Goal: Information Seeking & Learning: Learn about a topic

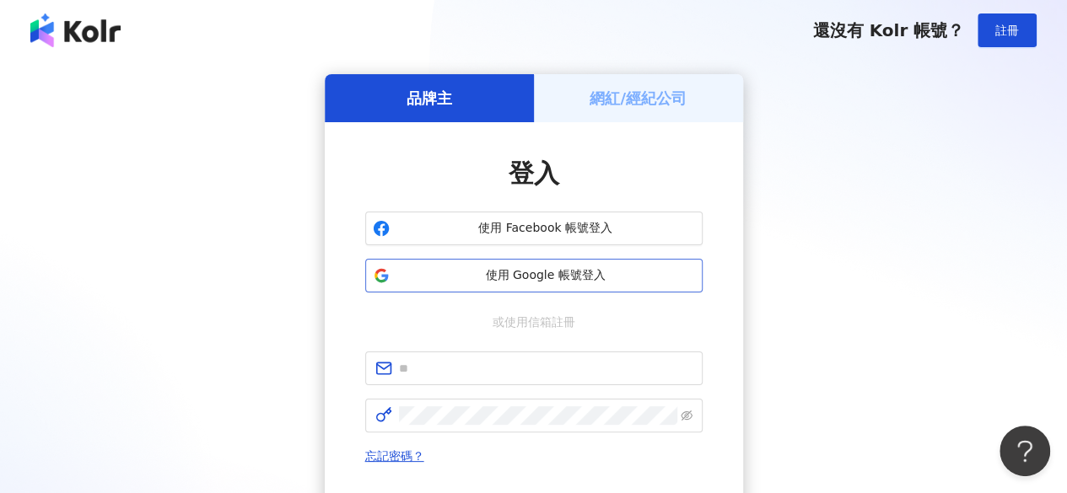
click at [600, 270] on span "使用 Google 帳號登入" at bounding box center [545, 275] width 298 height 17
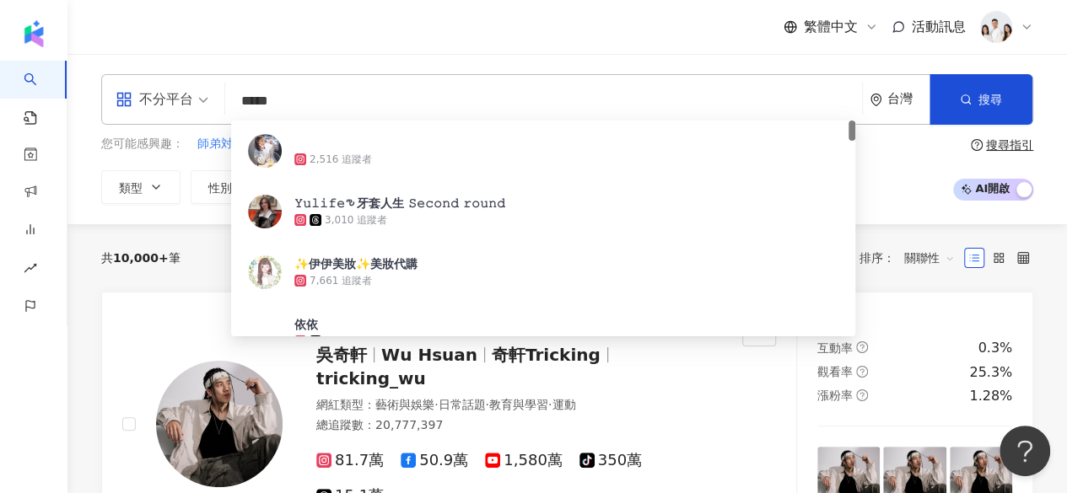
type input "******"
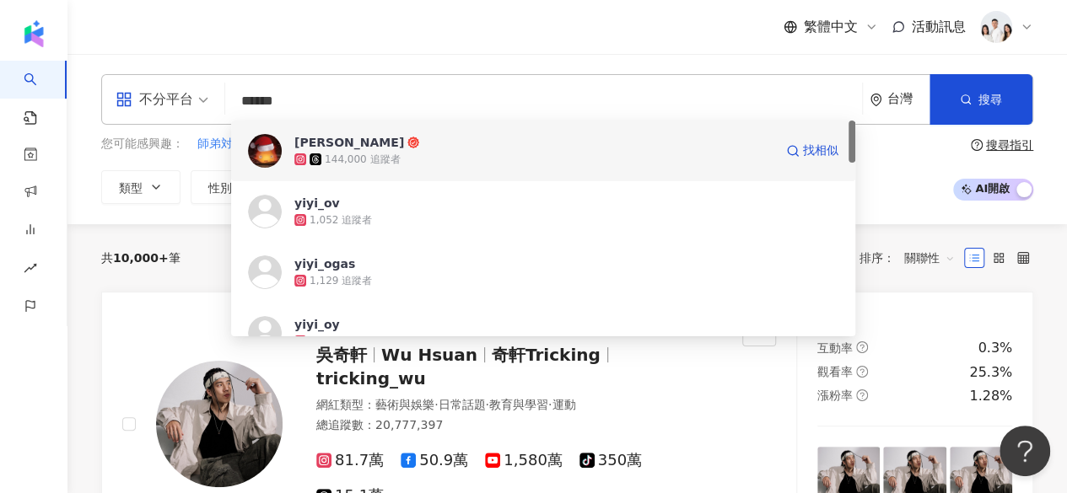
click at [314, 150] on div "賴依依" at bounding box center [349, 142] width 110 height 17
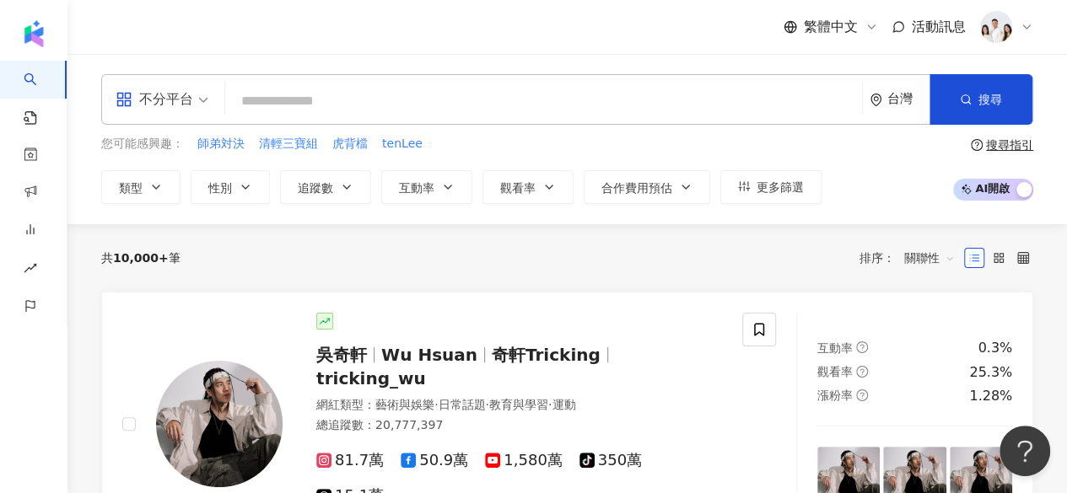
type input "*"
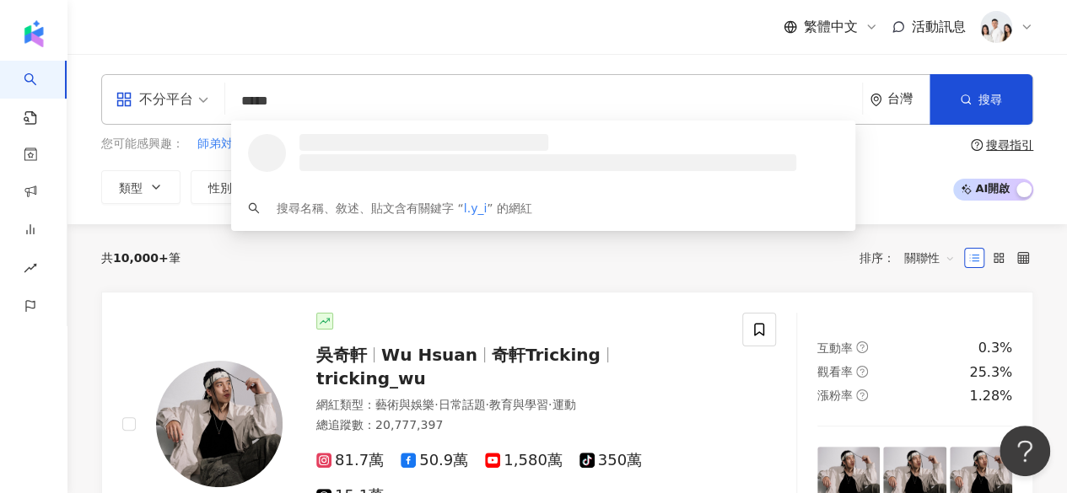
type input "******"
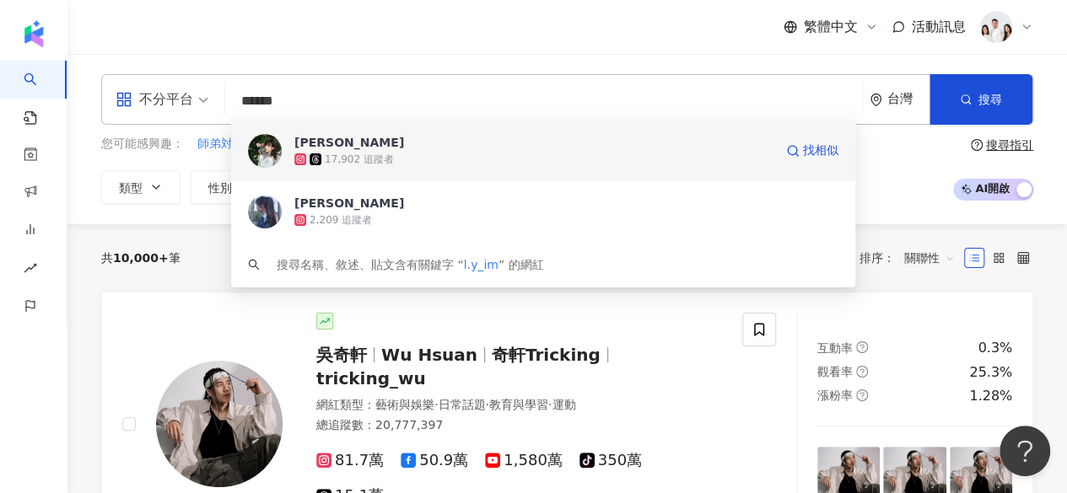
click at [432, 147] on span "利尹" at bounding box center [533, 142] width 479 height 17
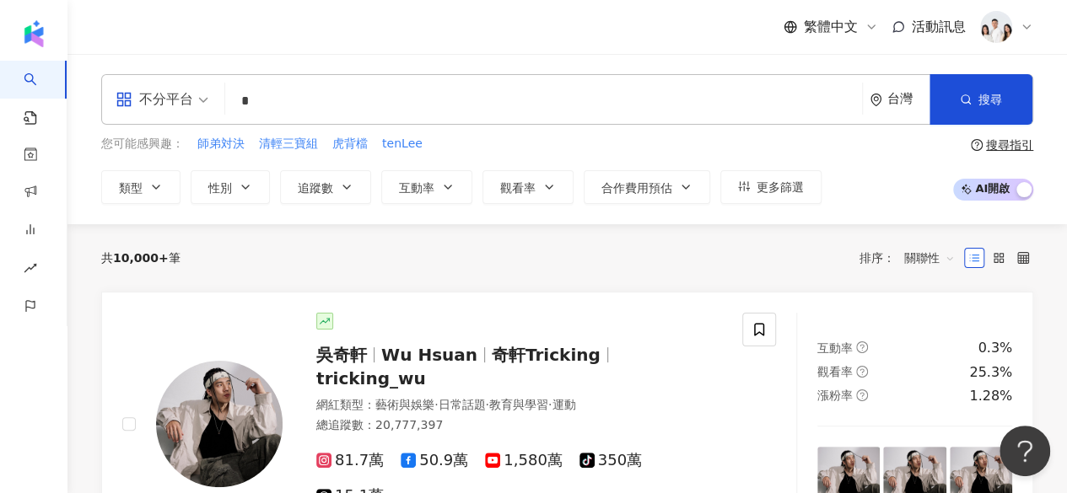
click at [416, 109] on input "*" at bounding box center [543, 101] width 623 height 32
type input "*"
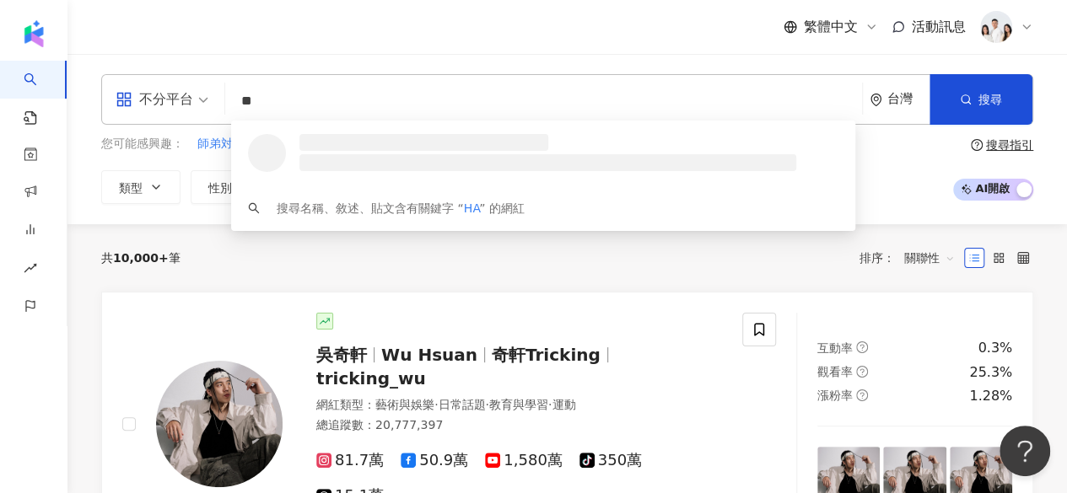
type input "*"
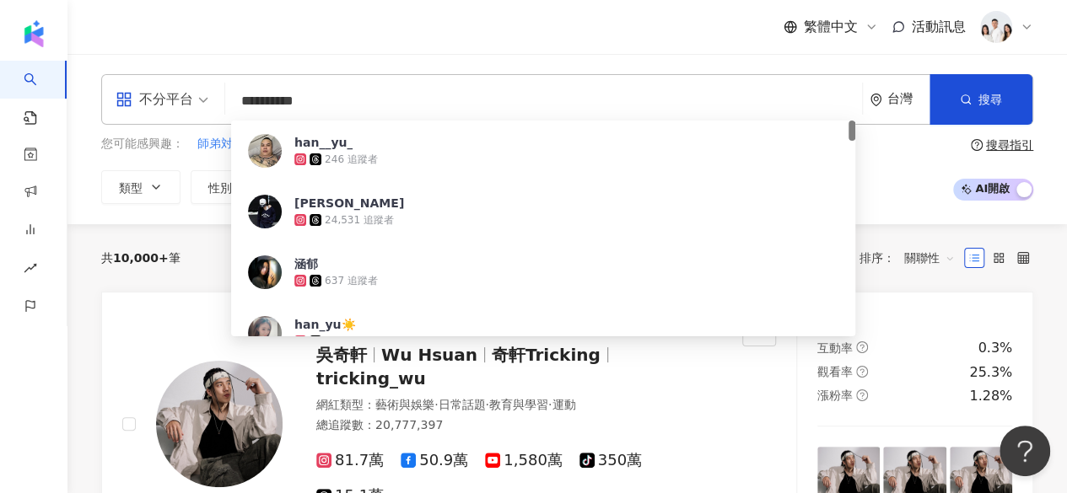
type input "**********"
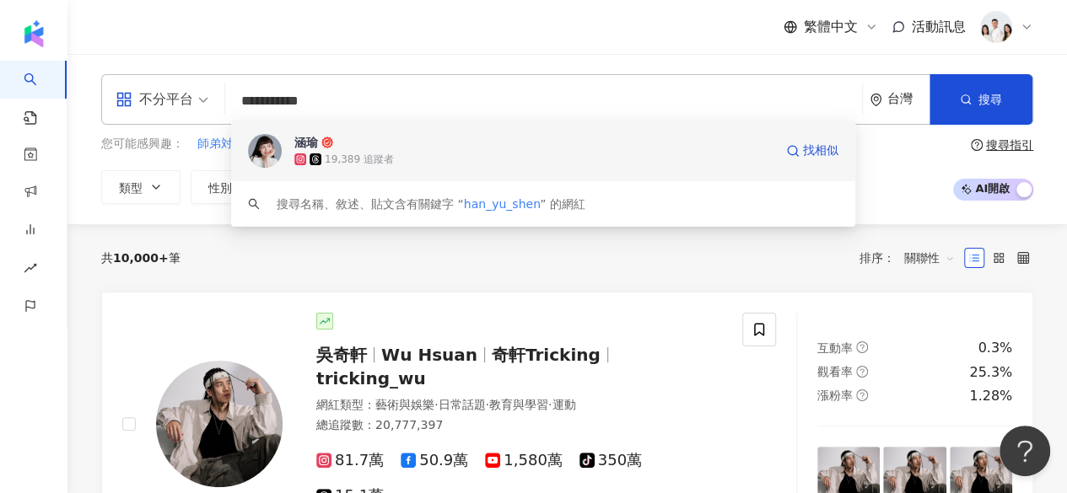
click at [265, 156] on img at bounding box center [265, 151] width 34 height 34
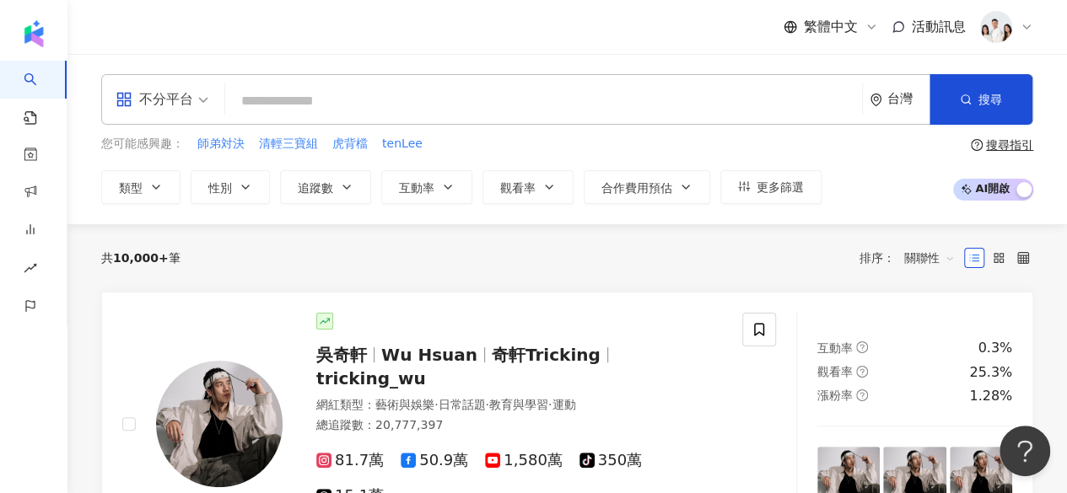
type input "*"
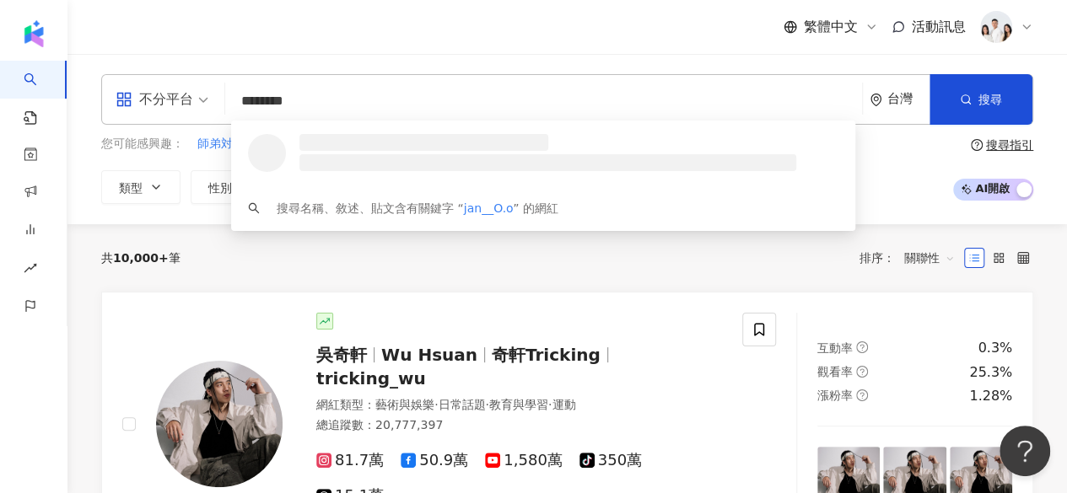
type input "*******"
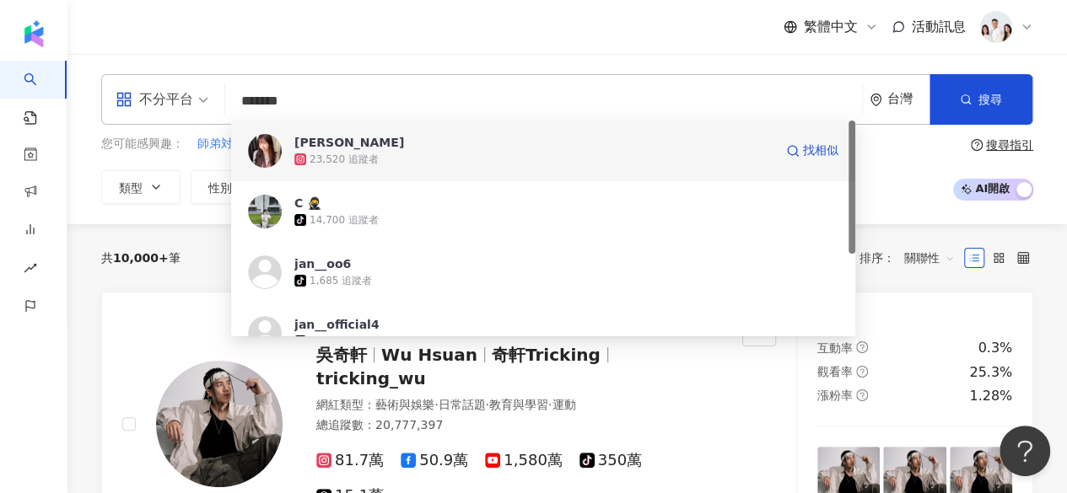
click at [358, 158] on div "23,520 追蹤者" at bounding box center [343, 160] width 69 height 14
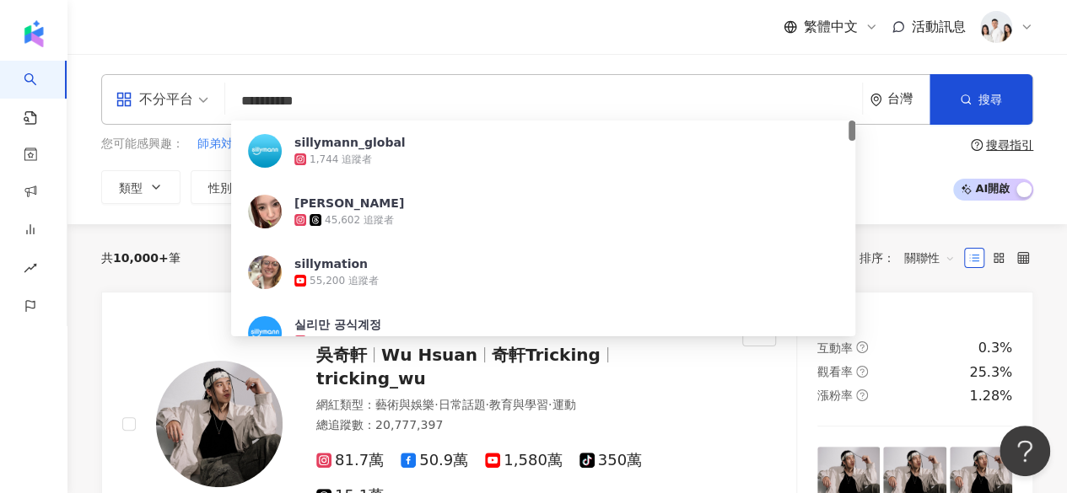
type input "**********"
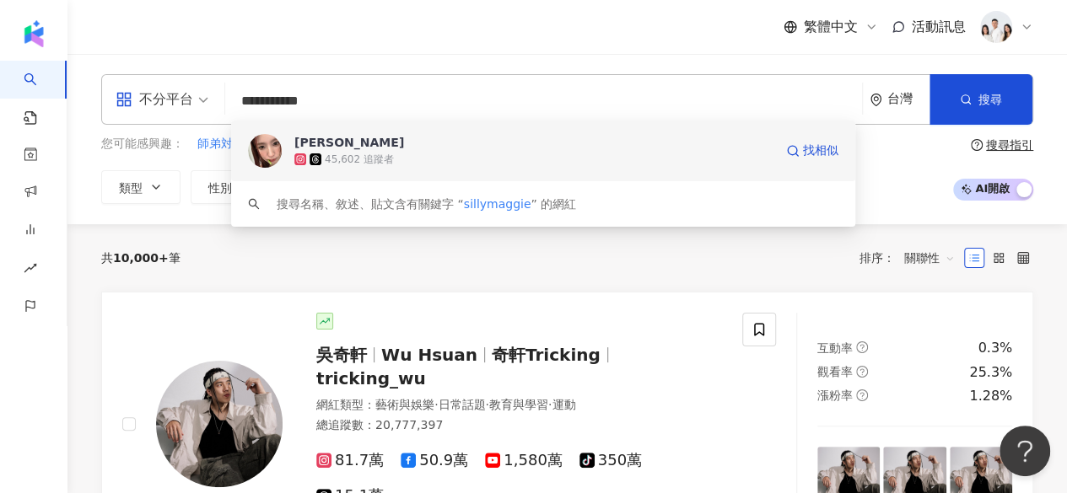
click at [321, 143] on div "陳美君 MEICHUNG" at bounding box center [349, 142] width 110 height 17
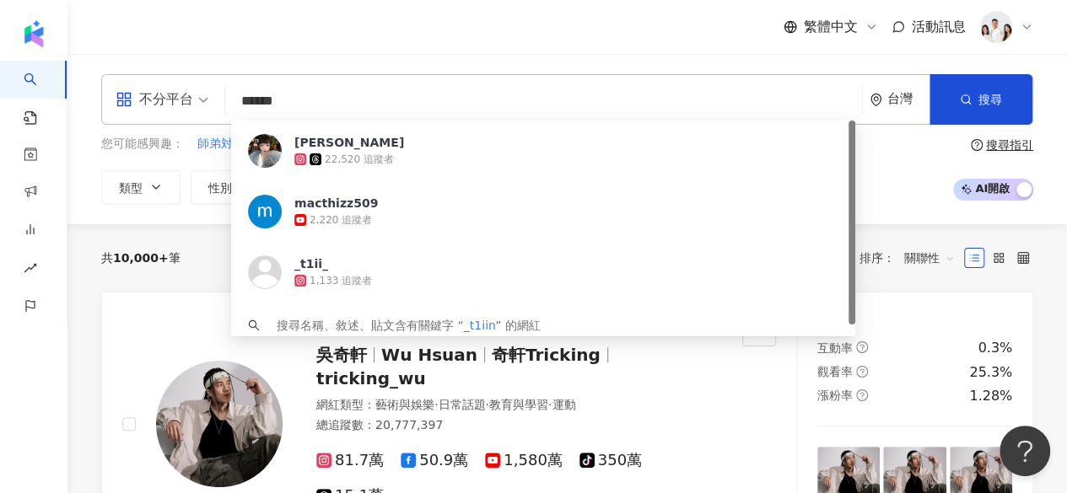
type input "*******"
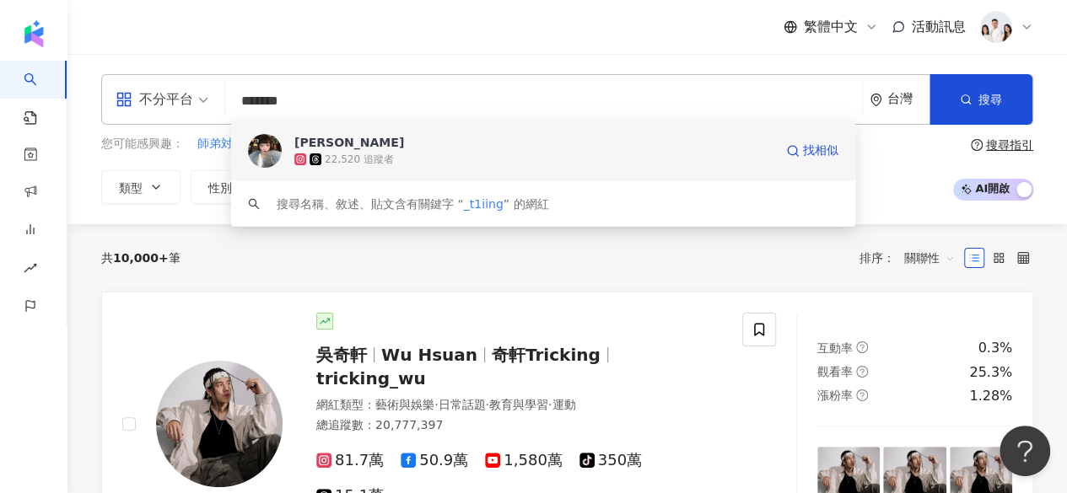
click at [266, 160] on img at bounding box center [265, 151] width 34 height 34
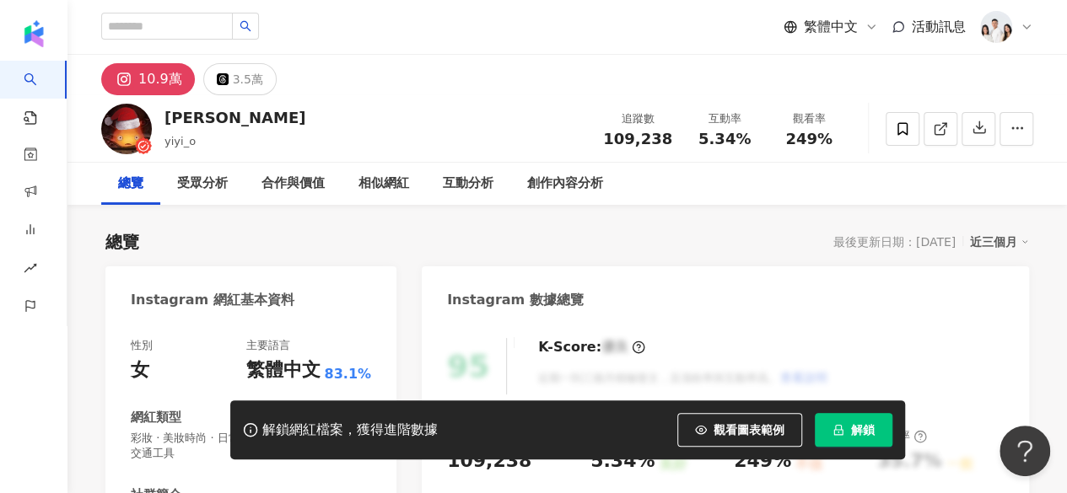
click at [830, 428] on button "解鎖" at bounding box center [853, 430] width 78 height 34
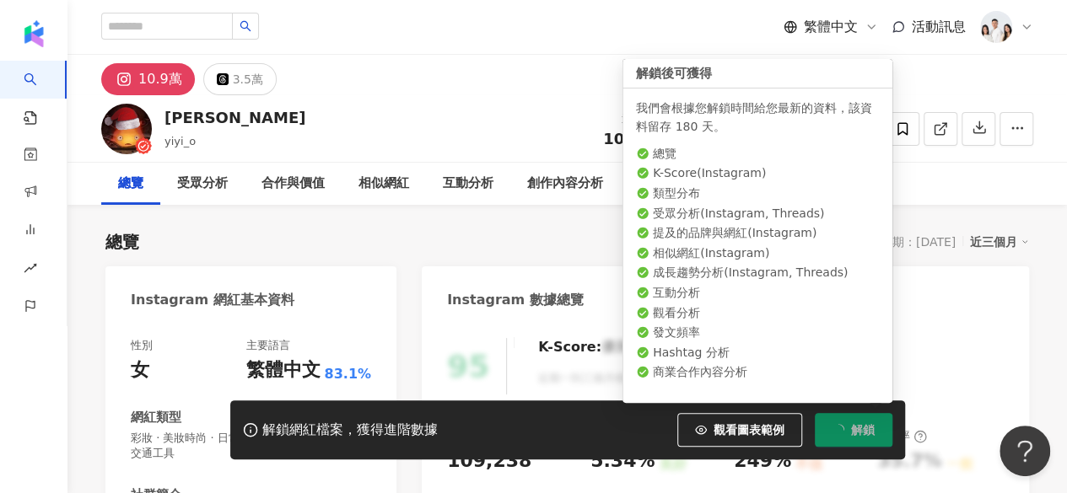
click at [830, 428] on button "解鎖" at bounding box center [853, 430] width 78 height 34
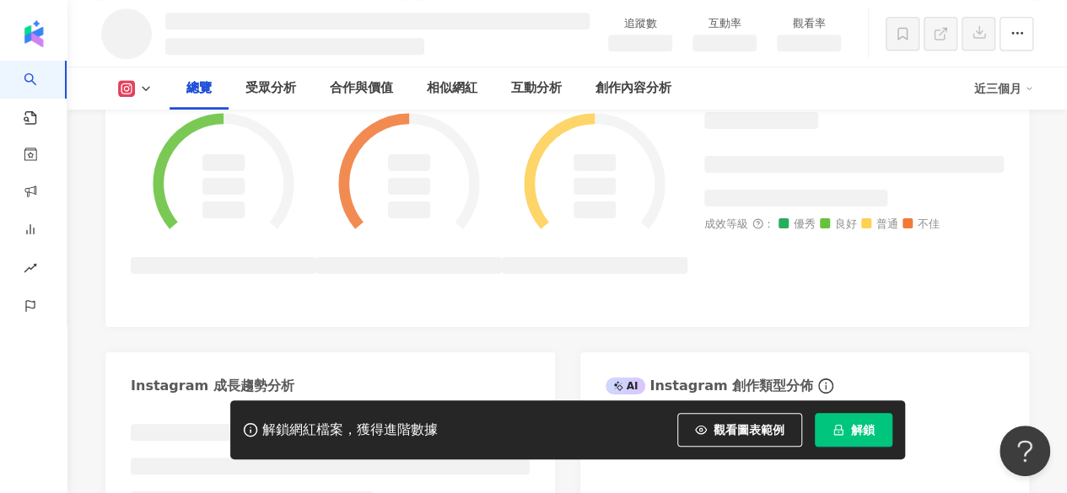
scroll to position [717, 0]
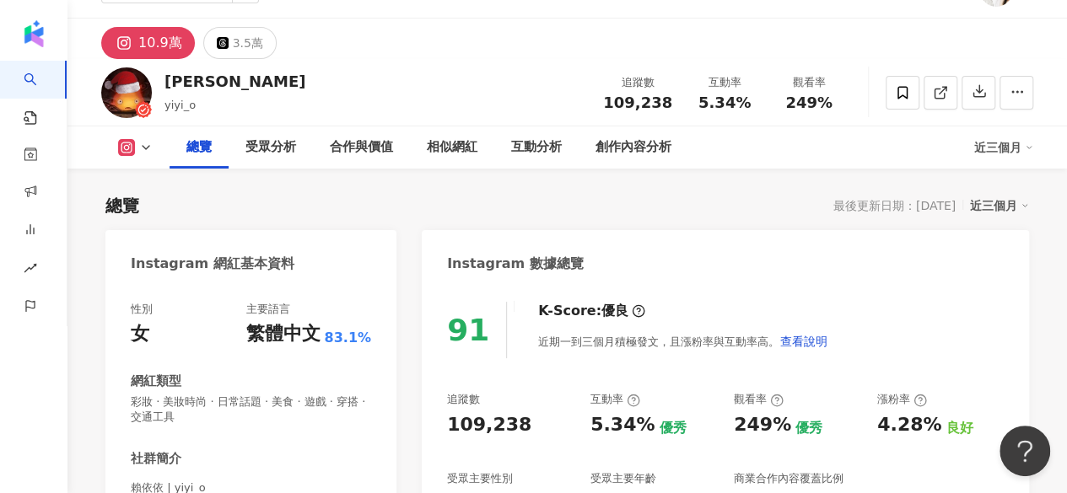
scroll to position [125, 0]
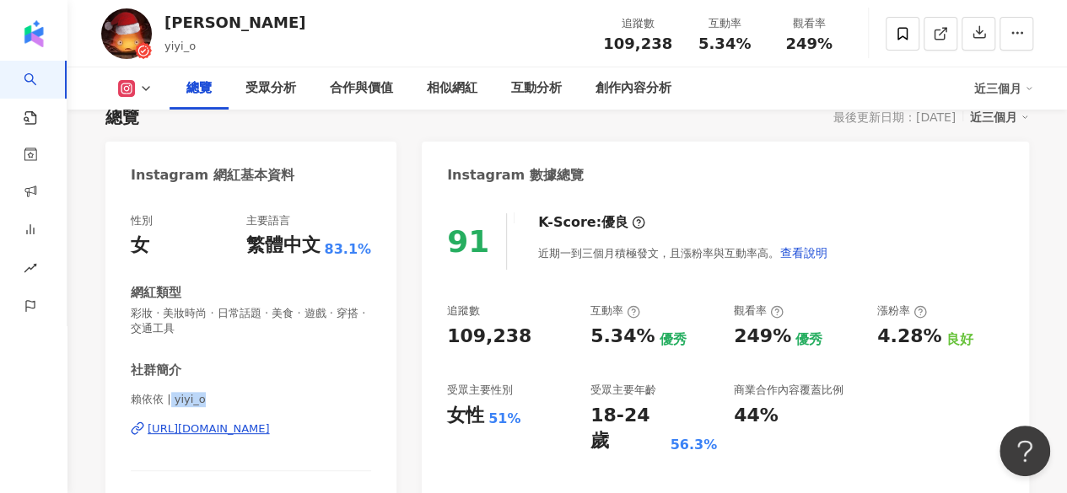
drag, startPoint x: 201, startPoint y: 404, endPoint x: 167, endPoint y: 400, distance: 33.9
click at [167, 400] on span "賴依依 | yiyi_o" at bounding box center [251, 399] width 240 height 15
copy span "yiyi_o"
click at [138, 429] on icon at bounding box center [137, 428] width 13 height 13
drag, startPoint x: 519, startPoint y: 336, endPoint x: 446, endPoint y: 340, distance: 73.5
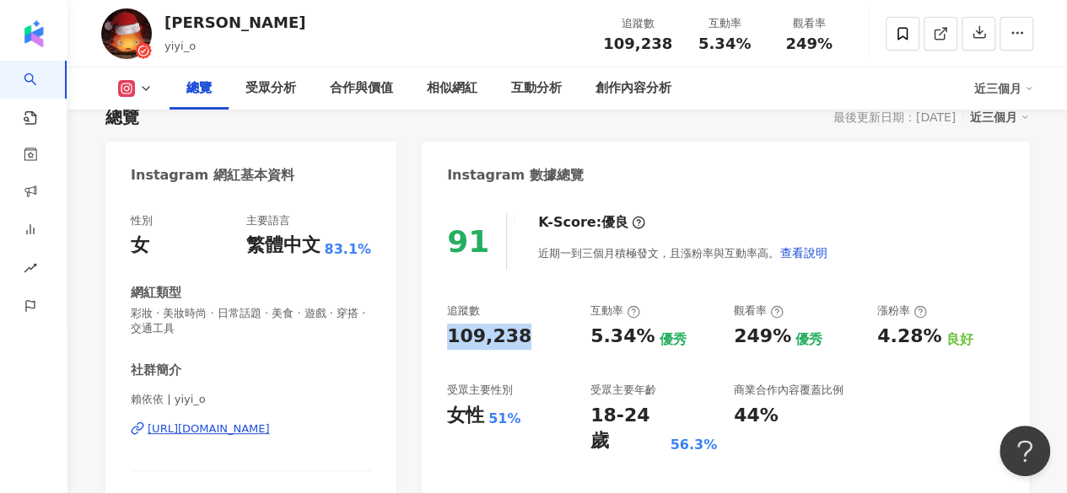
click at [447, 340] on div "109,238" at bounding box center [510, 337] width 126 height 26
copy div "109,238"
drag, startPoint x: 583, startPoint y: 329, endPoint x: 647, endPoint y: 331, distance: 65.0
click at [647, 331] on div "追蹤數 109,238 互動率 5.34% 優秀 觀看率 249% 優秀 漲粉率 4.28% 良好 受眾主要性別 女性 51% 受眾主要年齡 18-24 歲 …" at bounding box center [725, 379] width 556 height 151
copy div "5.34%"
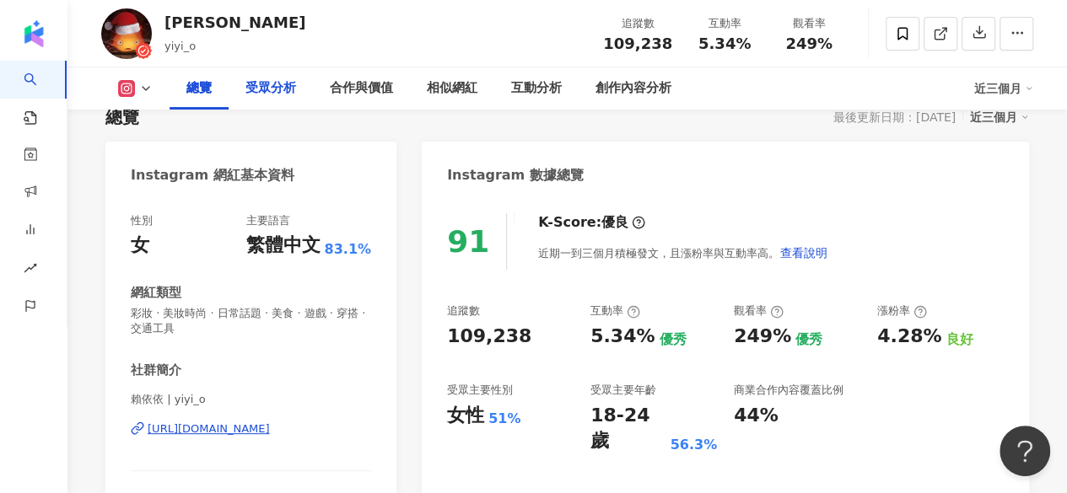
click at [282, 83] on div "受眾分析" at bounding box center [270, 88] width 51 height 20
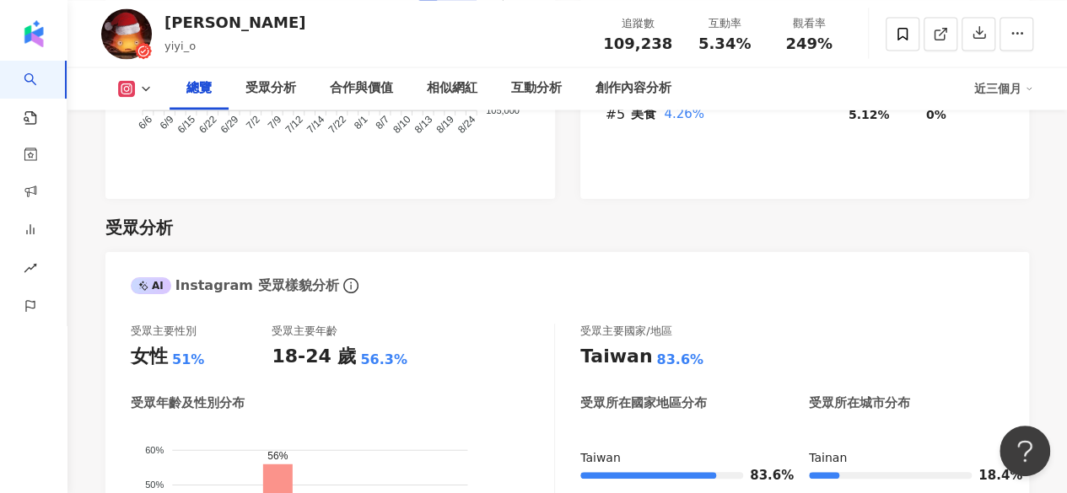
scroll to position [1378, 0]
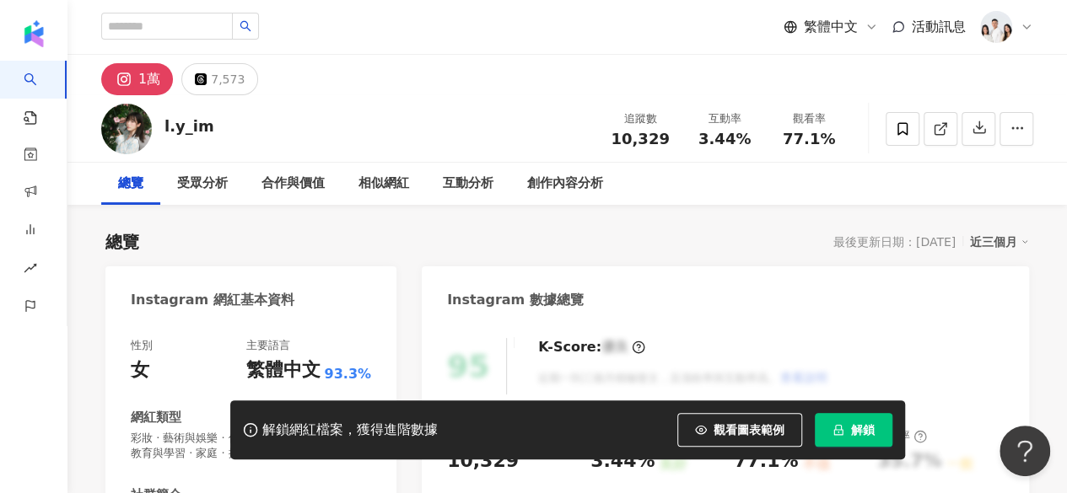
click at [835, 426] on icon "lock" at bounding box center [837, 430] width 9 height 11
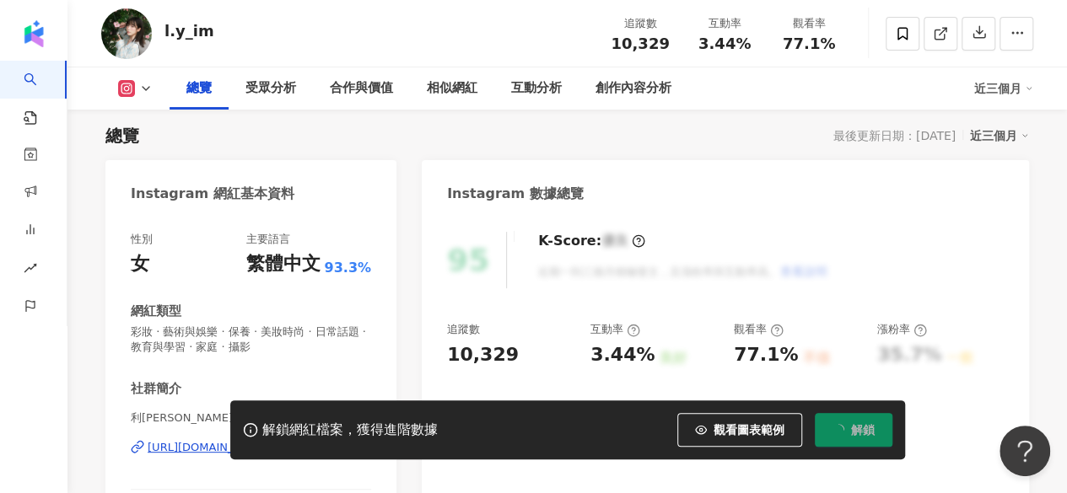
scroll to position [161, 0]
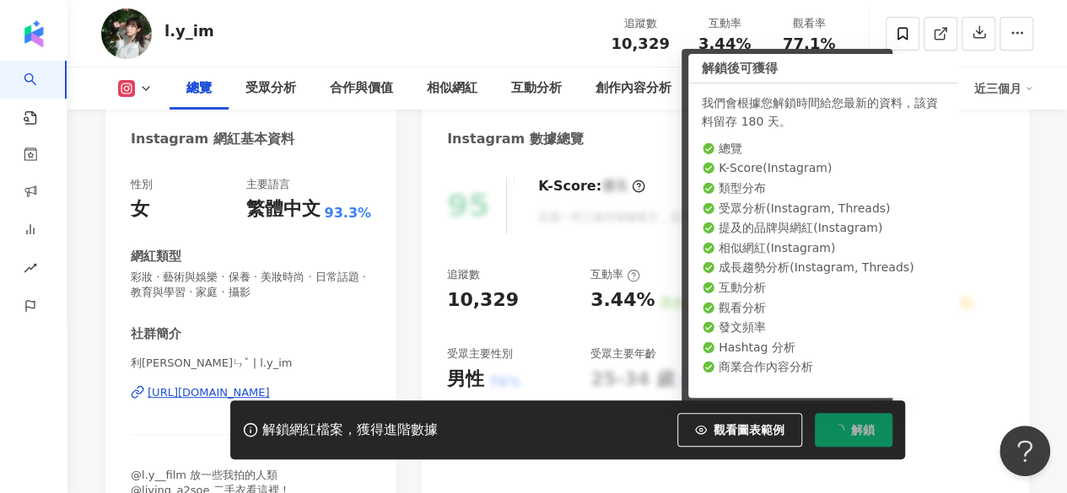
click at [830, 421] on button "解鎖" at bounding box center [853, 430] width 78 height 34
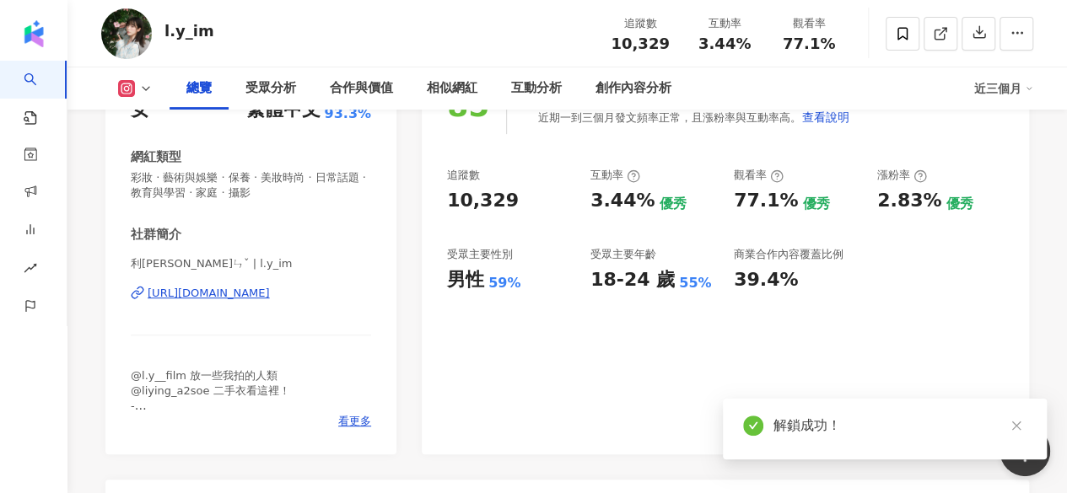
scroll to position [265, 0]
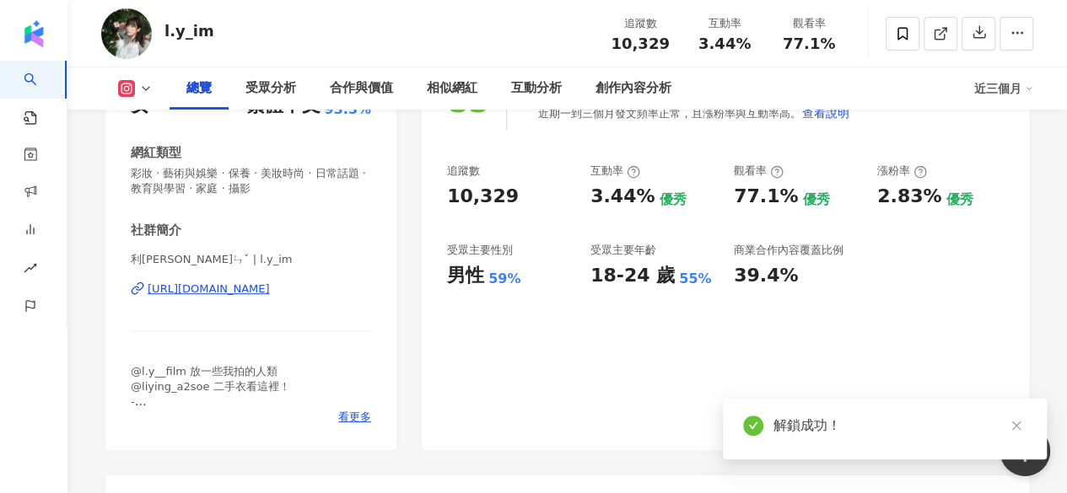
drag, startPoint x: 362, startPoint y: 212, endPoint x: 332, endPoint y: 288, distance: 82.2
click at [336, 288] on div "性別 女 主要語言 繁體中文 93.3% 網紅類型 彩妝 · 藝術與娛樂 · 保養 · 美妝時尚 · 日常話題 · 教育與學習 · 家庭 · 攝影 社群簡介 …" at bounding box center [251, 249] width 240 height 352
click at [239, 254] on span "利尹ㄧㄣˇ | l.y_im" at bounding box center [251, 259] width 240 height 15
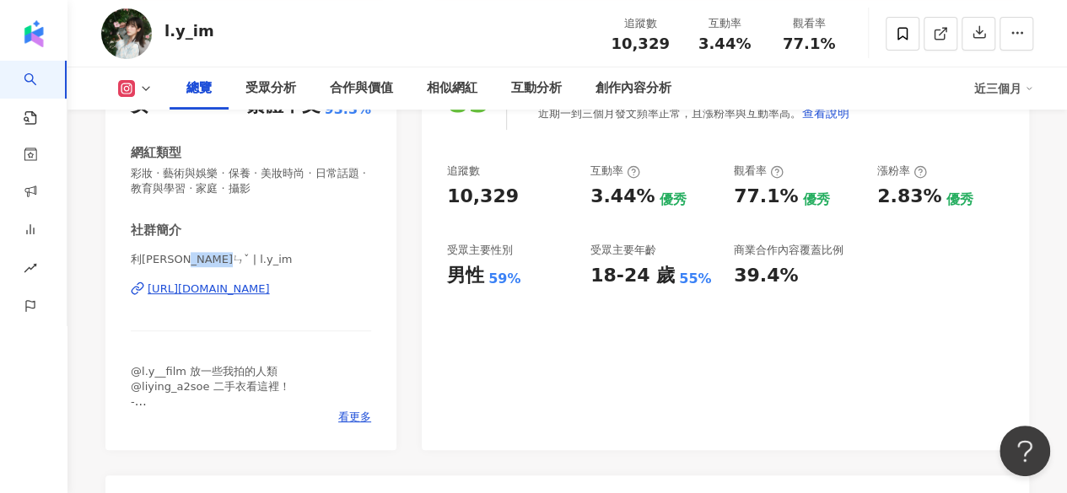
drag, startPoint x: 228, startPoint y: 264, endPoint x: 192, endPoint y: 262, distance: 35.4
click at [192, 262] on span "利尹ㄧㄣˇ | l.y_im" at bounding box center [251, 259] width 240 height 15
copy span "l.y_im"
click at [270, 291] on div "https://www.instagram.com/l.y_im/" at bounding box center [209, 289] width 122 height 15
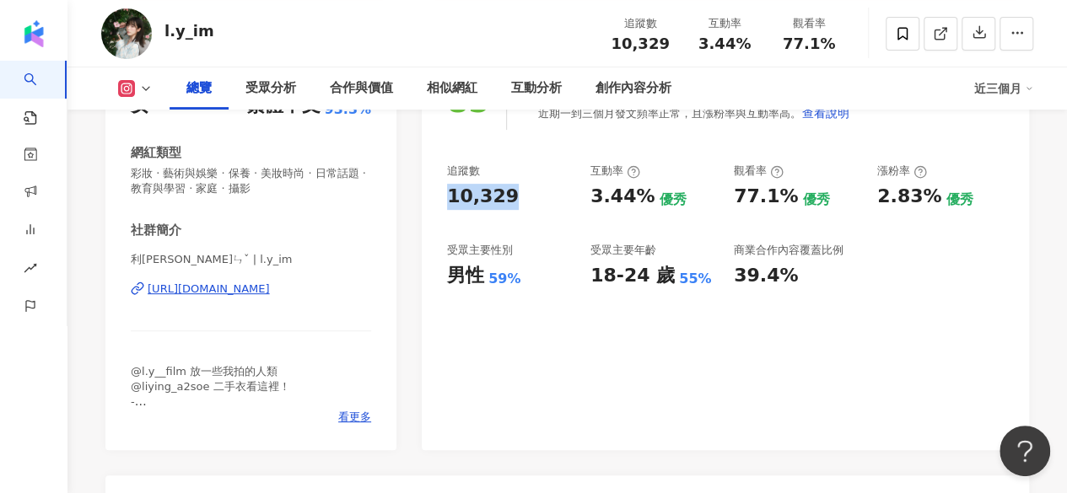
drag, startPoint x: 445, startPoint y: 198, endPoint x: 513, endPoint y: 194, distance: 67.6
click at [513, 194] on div "85 K-Score : 良好 近期一到三個月發文頻率正常，且漲粉率與互動率高。 查看說明 追蹤數 10,329 互動率 3.44% 優秀 觀看率 77.1%…" at bounding box center [725, 253] width 607 height 394
copy div "10,329"
drag, startPoint x: 587, startPoint y: 195, endPoint x: 646, endPoint y: 196, distance: 59.0
click at [646, 196] on div "追蹤數 10,329 互動率 3.44% 優秀 觀看率 77.1% 優秀 漲粉率 2.83% 優秀 受眾主要性別 男性 59% 受眾主要年齡 18-24 歲 …" at bounding box center [725, 226] width 556 height 125
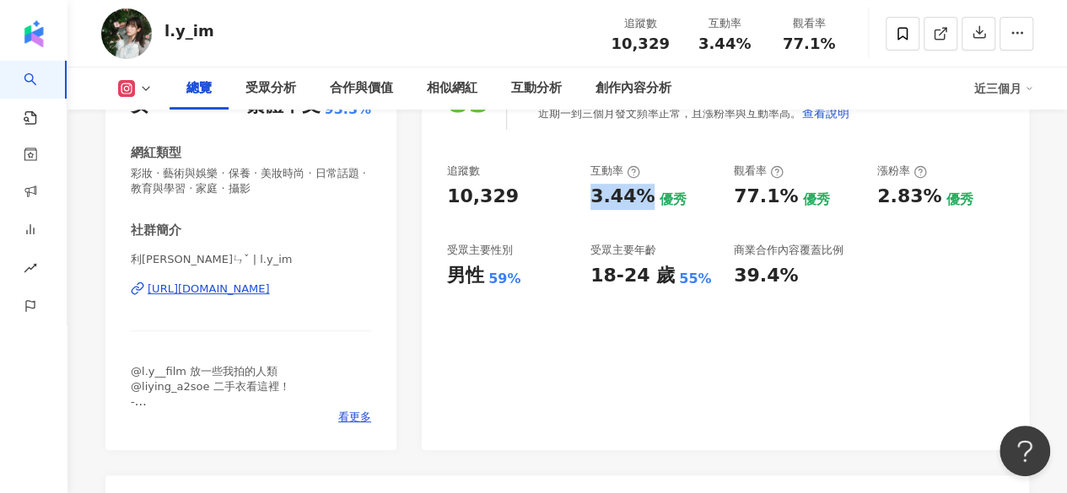
copy div "3.44%"
click at [271, 97] on div "受眾分析" at bounding box center [270, 88] width 51 height 20
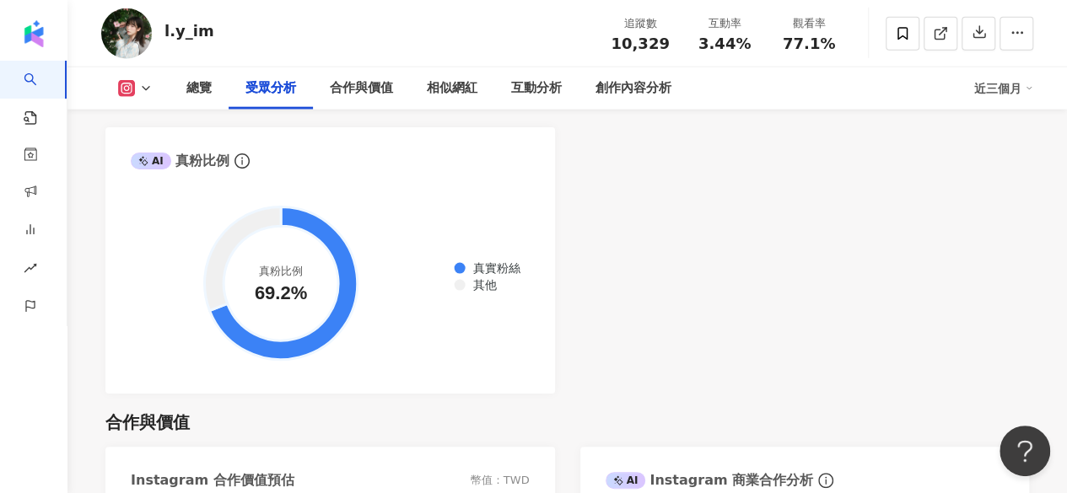
scroll to position [2015, 0]
click at [214, 78] on div "總覽" at bounding box center [198, 88] width 59 height 42
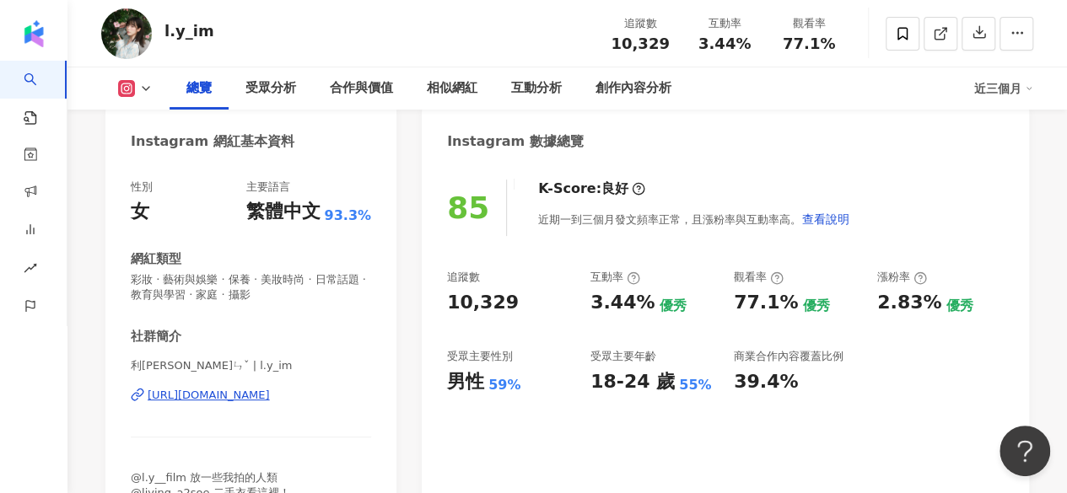
scroll to position [212, 0]
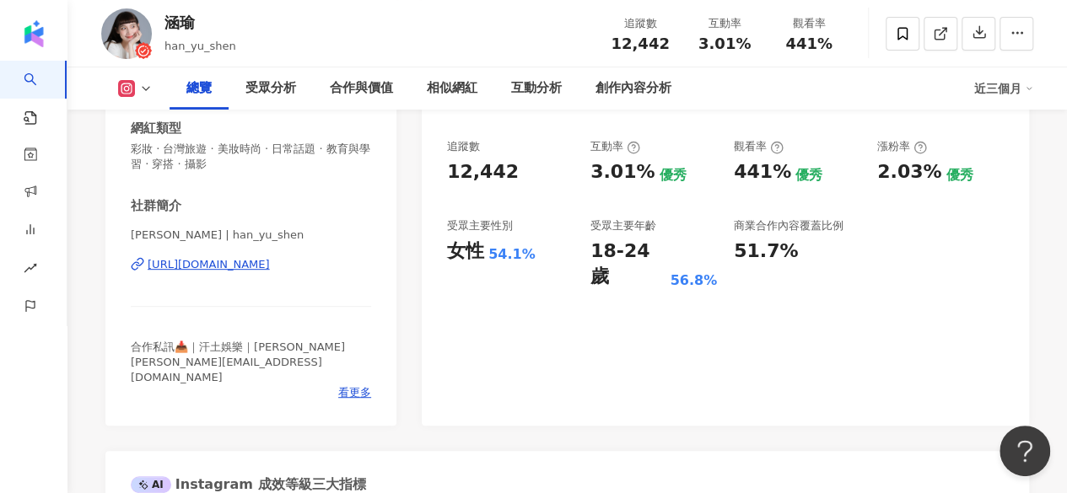
scroll to position [271, 0]
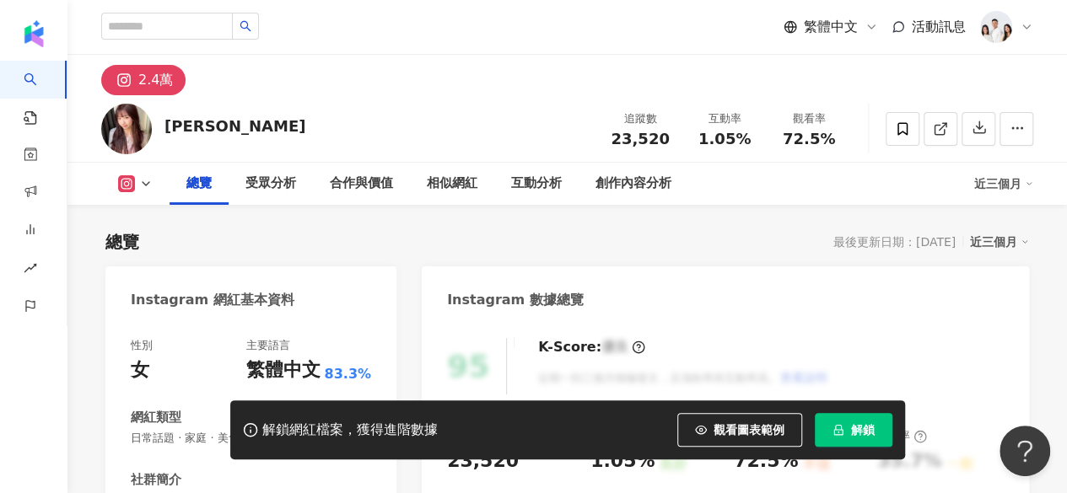
scroll to position [29, 0]
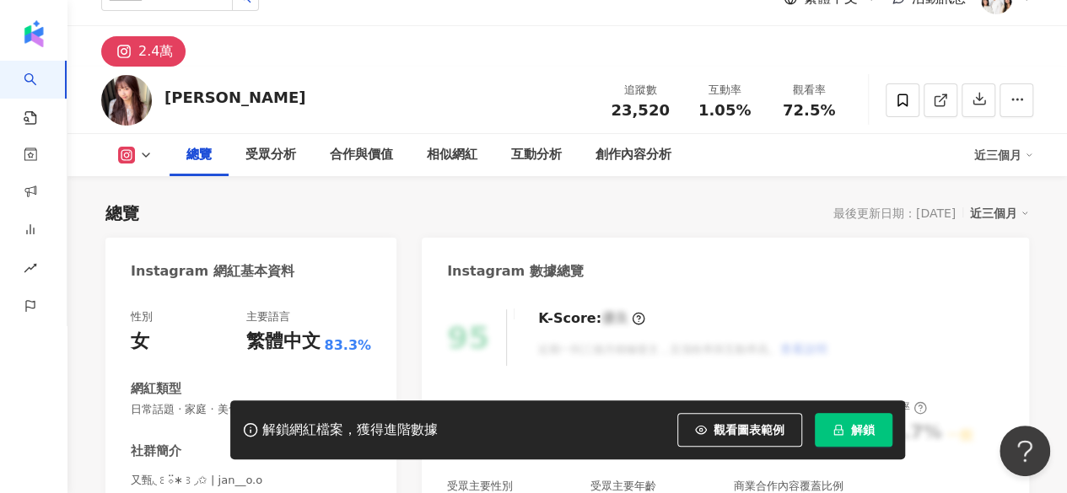
click at [825, 426] on button "解鎖" at bounding box center [853, 430] width 78 height 34
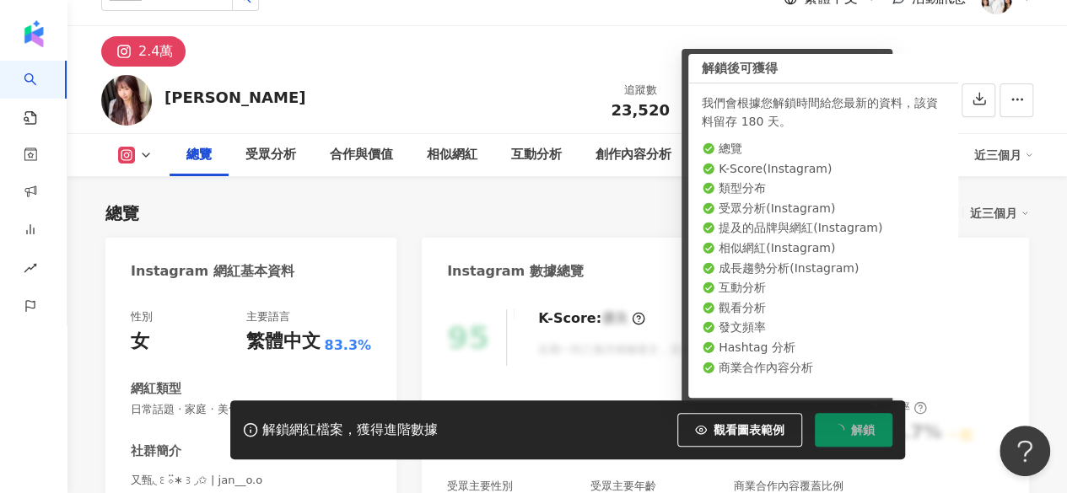
click at [825, 426] on button "解鎖" at bounding box center [853, 430] width 78 height 34
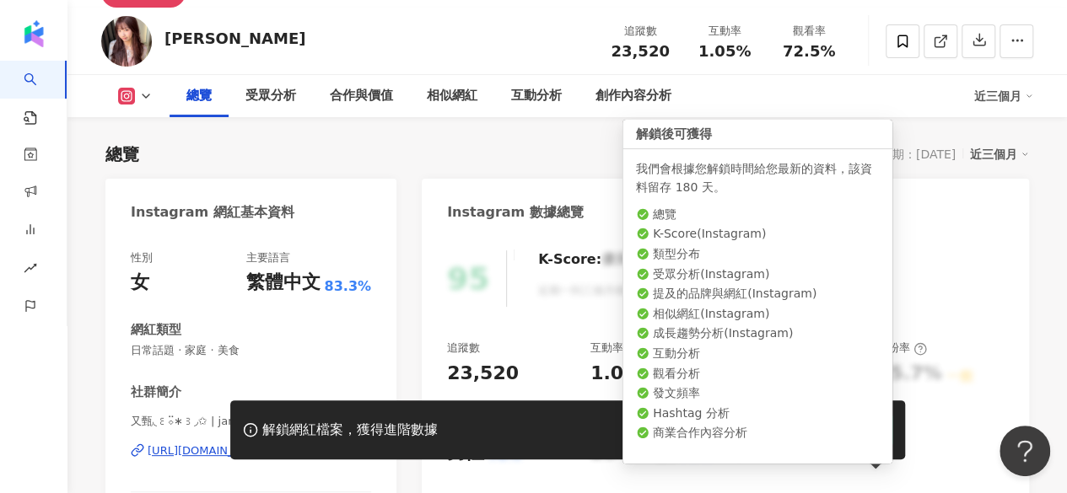
scroll to position [151, 0]
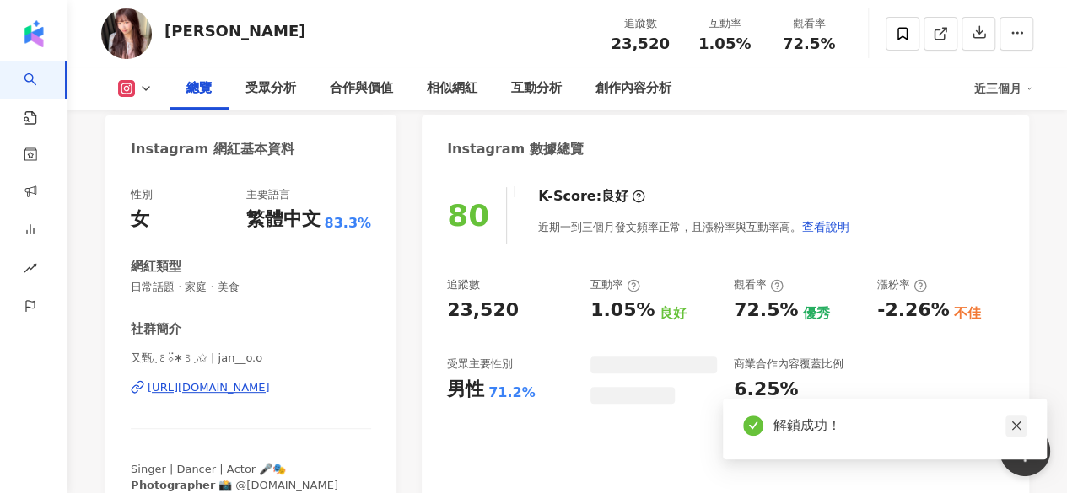
click at [1017, 421] on icon "close" at bounding box center [1016, 426] width 12 height 12
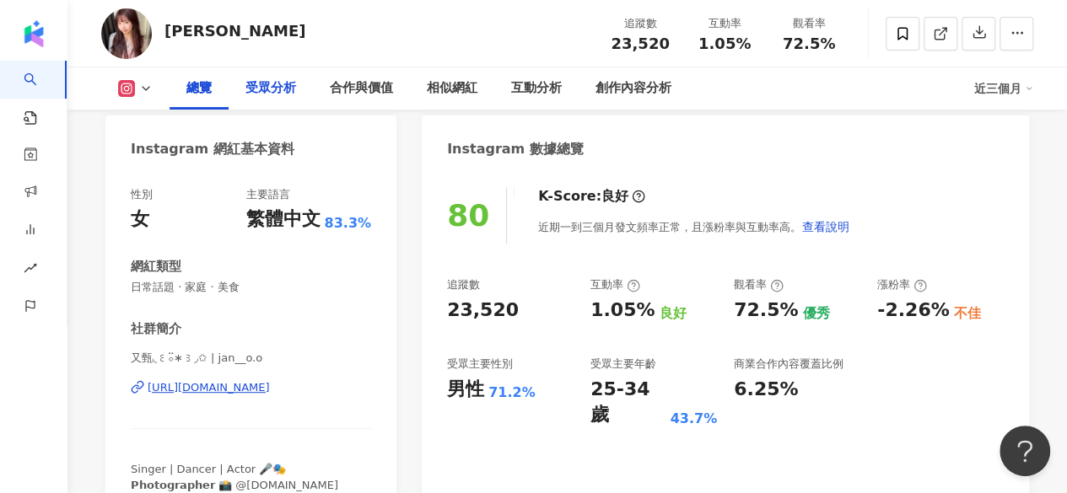
click at [278, 84] on div "受眾分析" at bounding box center [270, 88] width 51 height 20
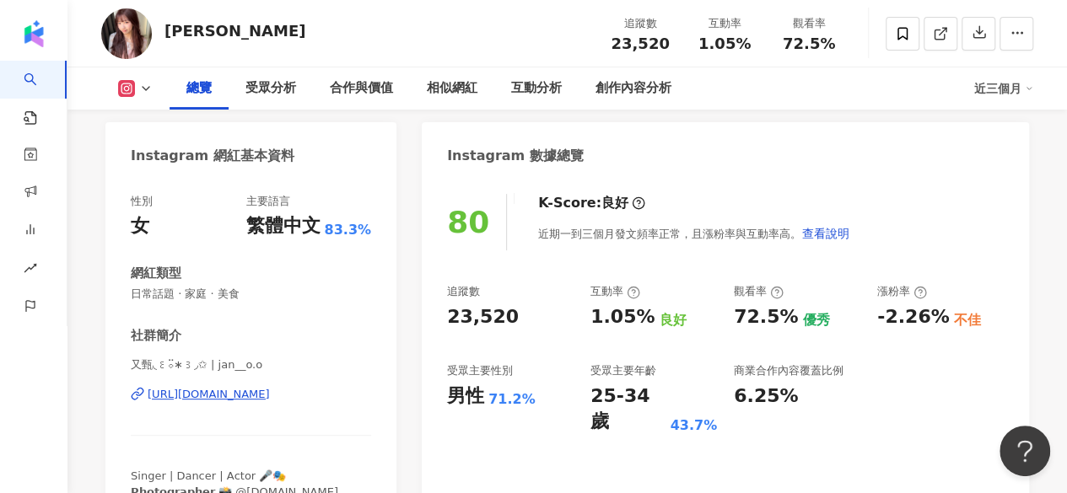
scroll to position [143, 0]
drag, startPoint x: 504, startPoint y: 320, endPoint x: 435, endPoint y: 340, distance: 72.0
click at [435, 340] on div "80 K-Score : 良好 近期一到三個月發文頻率正常，且漲粉率與互動率高。 查看說明 追蹤數 23,520 互動率 1.05% 良好 觀看率 72.5%…" at bounding box center [725, 367] width 607 height 379
copy div "23,520"
drag, startPoint x: 265, startPoint y: 366, endPoint x: 218, endPoint y: 362, distance: 47.4
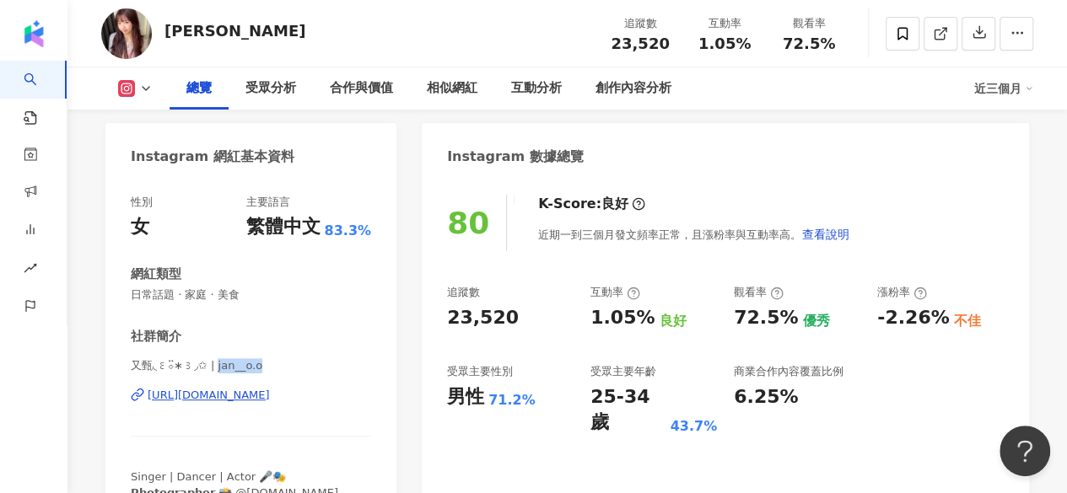
click at [218, 362] on span "又甄◟꒰⌔̈∗꒱◞✩ | jan__o.o" at bounding box center [251, 365] width 240 height 15
copy span "jan__o.o"
click at [234, 392] on div "https://www.instagram.com/jan__o.o/" at bounding box center [209, 395] width 122 height 15
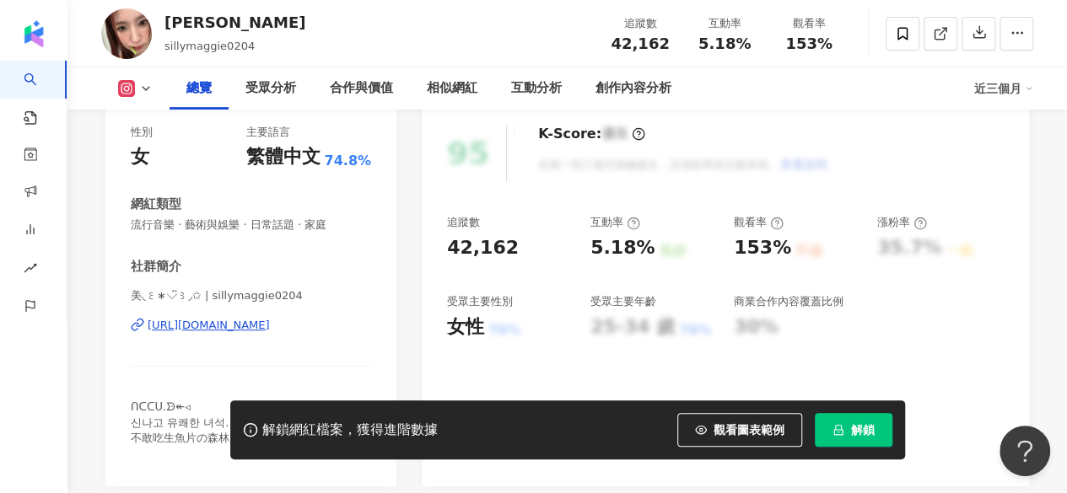
click at [834, 427] on icon "lock" at bounding box center [838, 430] width 12 height 12
click at [834, 427] on icon "loading" at bounding box center [837, 429] width 14 height 14
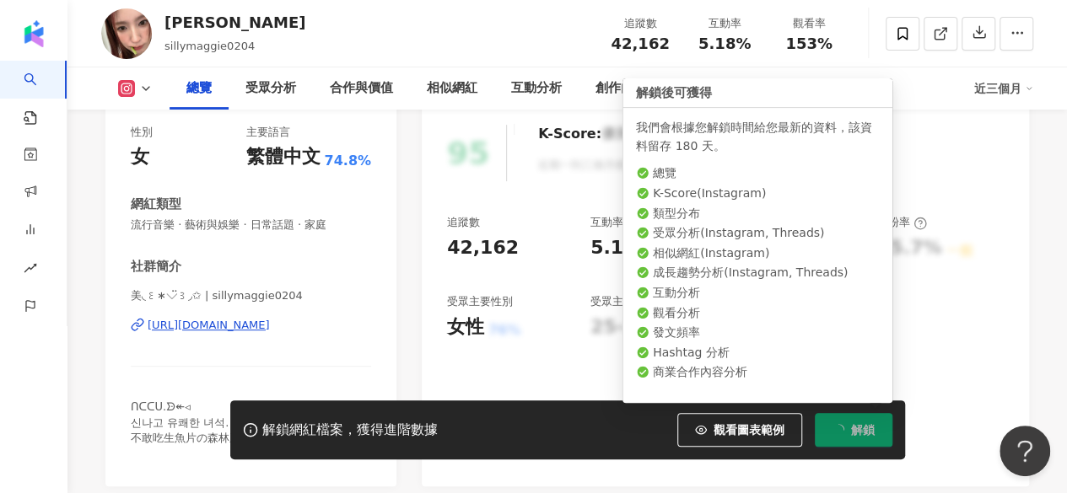
click at [834, 427] on icon "loading" at bounding box center [837, 429] width 13 height 13
click at [834, 427] on icon "loading" at bounding box center [837, 429] width 15 height 15
click at [834, 427] on icon "loading" at bounding box center [837, 429] width 13 height 13
click at [834, 427] on icon "loading" at bounding box center [837, 429] width 14 height 14
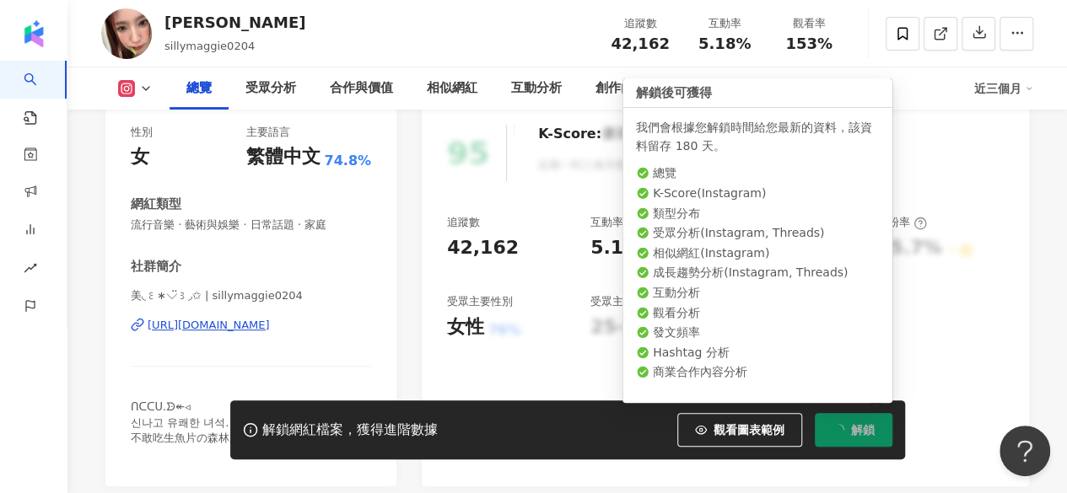
click at [834, 427] on icon "loading" at bounding box center [837, 429] width 13 height 13
click at [830, 419] on button "解鎖" at bounding box center [853, 430] width 78 height 34
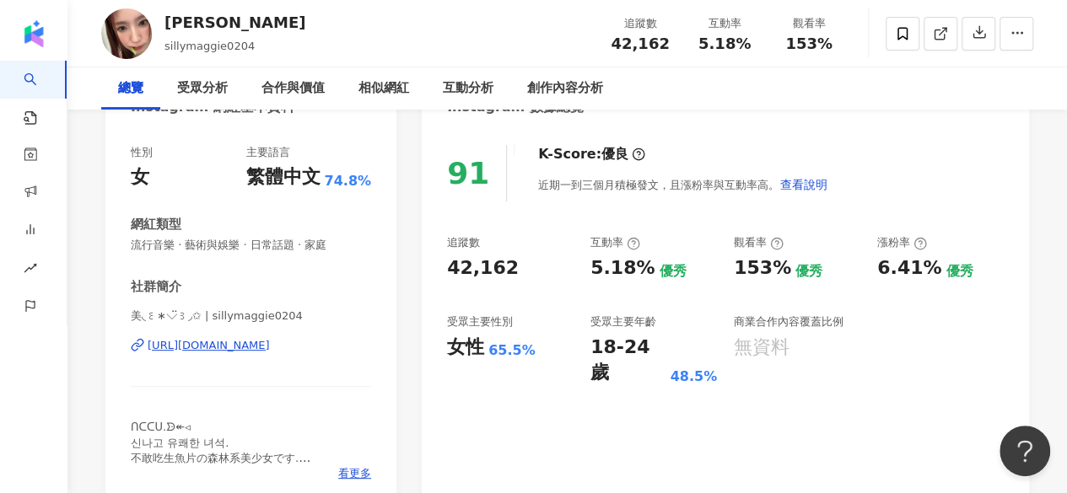
scroll to position [40, 0]
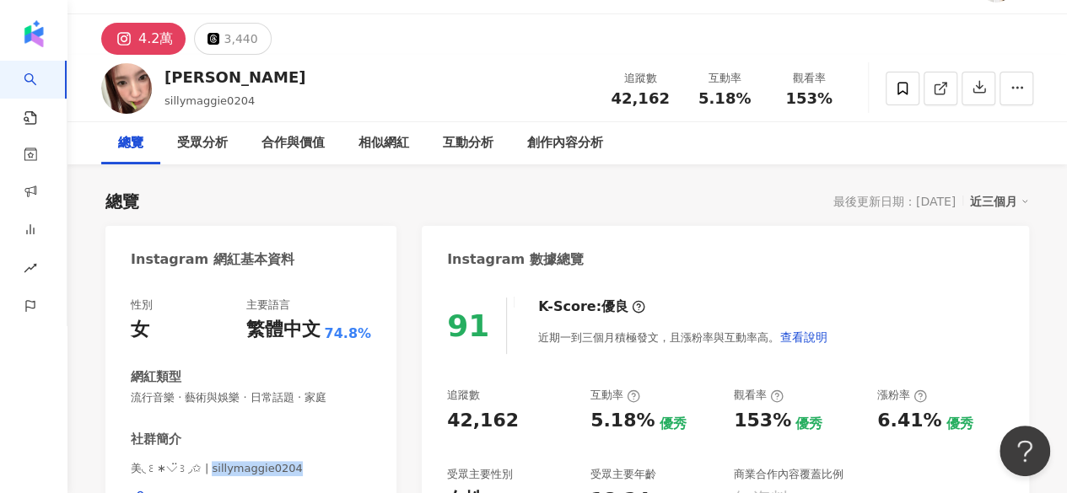
drag, startPoint x: 295, startPoint y: 465, endPoint x: 206, endPoint y: 470, distance: 89.5
click at [206, 470] on span "美◟꒰∗⌵̈꒱◞✩ | sillymaggie0204" at bounding box center [251, 468] width 240 height 15
copy span "sillymaggie0204"
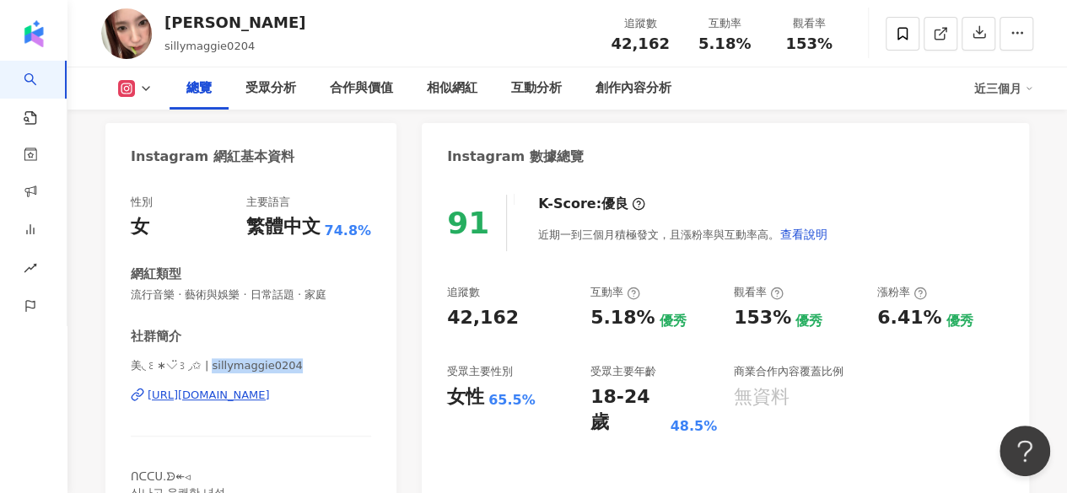
scroll to position [146, 0]
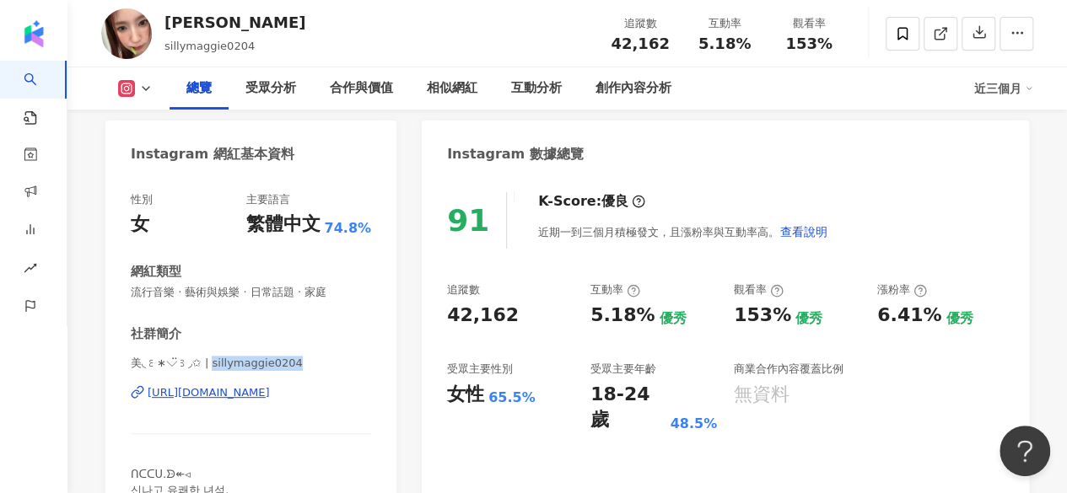
click at [246, 392] on div "https://www.instagram.com/sillymaggie0204/" at bounding box center [209, 392] width 122 height 15
drag, startPoint x: 506, startPoint y: 317, endPoint x: 441, endPoint y: 326, distance: 65.6
click at [441, 326] on div "91 K-Score : 優良 近期一到三個月積極發文，且漲粉率與互動率高。 查看說明 追蹤數 42,162 互動率 5.18% 優秀 觀看率 153% 優秀…" at bounding box center [725, 364] width 607 height 379
copy div "42,162"
drag, startPoint x: 592, startPoint y: 309, endPoint x: 639, endPoint y: 313, distance: 47.3
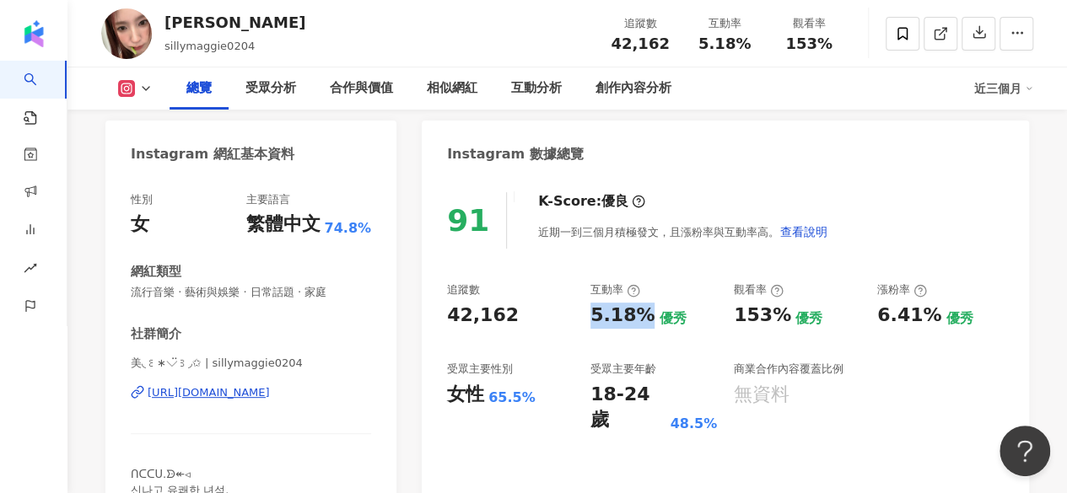
click at [639, 313] on div "5.18%" at bounding box center [622, 316] width 64 height 26
copy div "5.18%"
click at [647, 390] on div "18-24 歲" at bounding box center [627, 408] width 75 height 52
click at [263, 89] on div "受眾分析" at bounding box center [270, 88] width 51 height 20
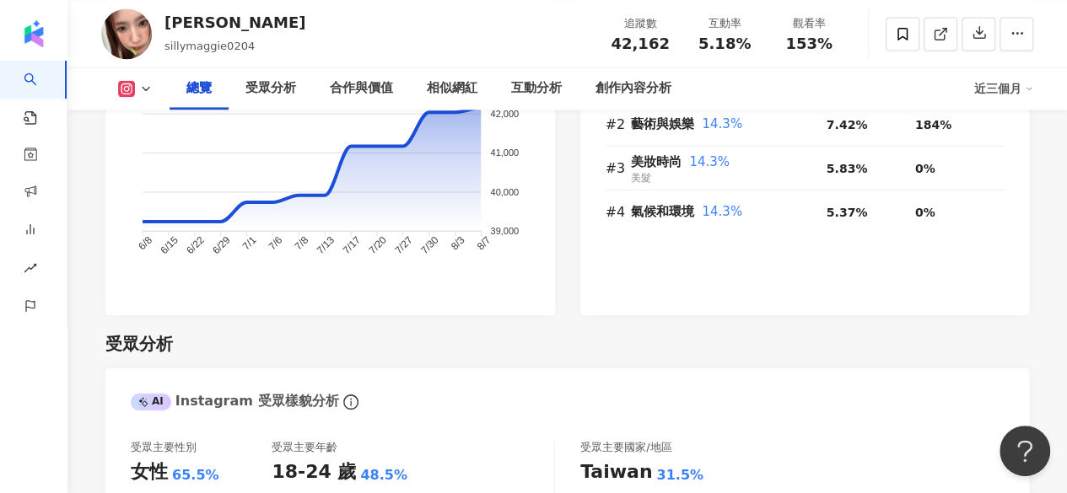
scroll to position [1239, 0]
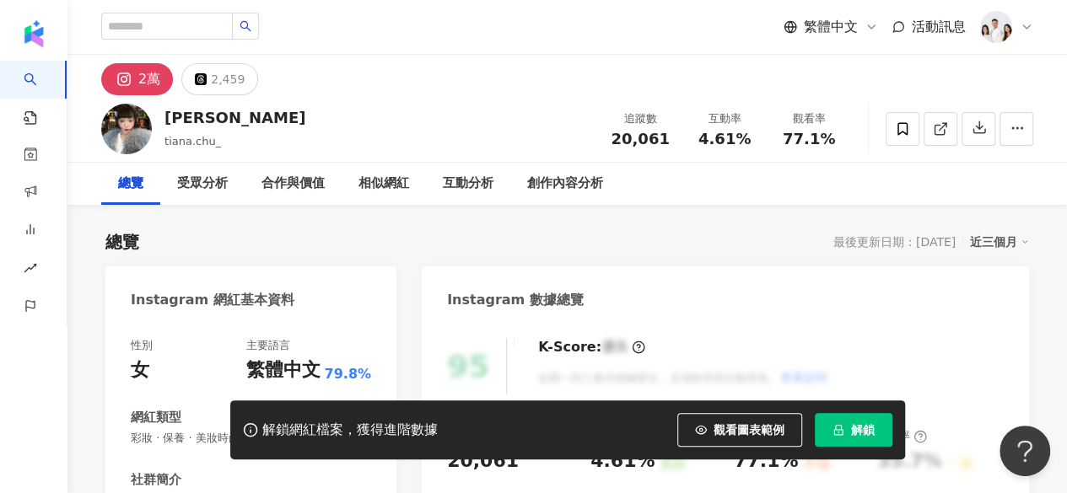
click at [852, 432] on span "解鎖" at bounding box center [863, 429] width 24 height 13
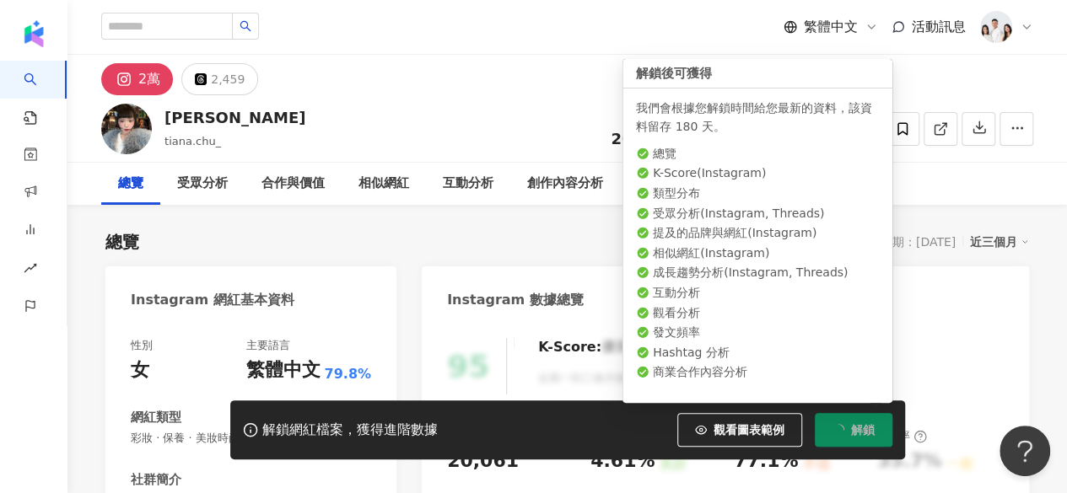
click at [852, 432] on span "解鎖" at bounding box center [863, 429] width 24 height 13
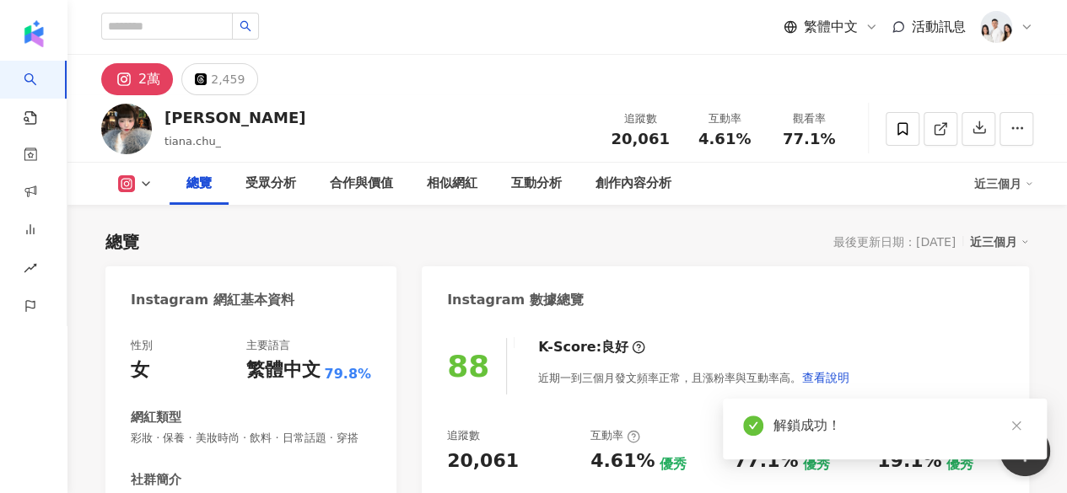
scroll to position [194, 0]
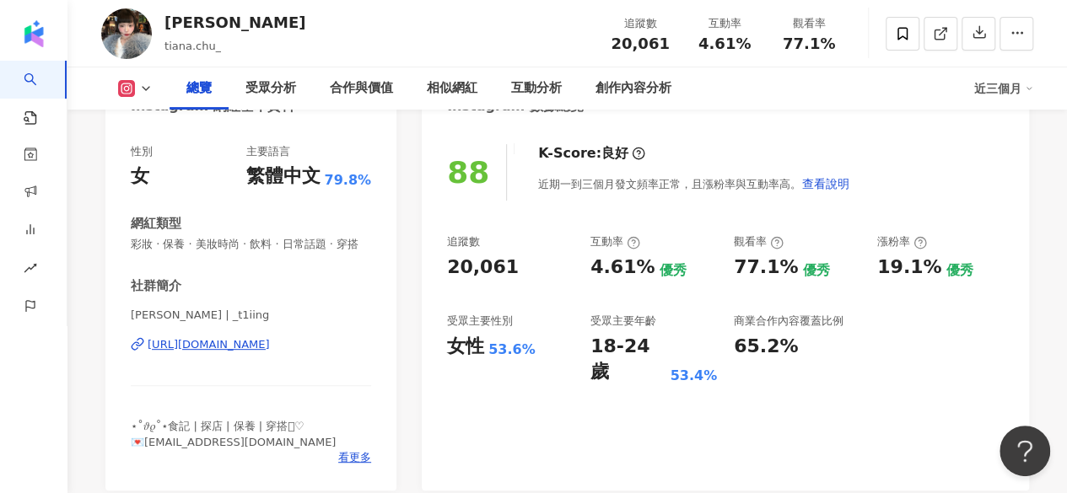
click at [270, 345] on div "[URL][DOMAIN_NAME]" at bounding box center [209, 344] width 122 height 15
drag, startPoint x: 230, startPoint y: 317, endPoint x: 193, endPoint y: 320, distance: 37.2
click at [193, 320] on span "[PERSON_NAME] | _t1iing" at bounding box center [251, 315] width 240 height 15
copy span "_t1iing"
drag, startPoint x: 502, startPoint y: 255, endPoint x: 438, endPoint y: 270, distance: 65.8
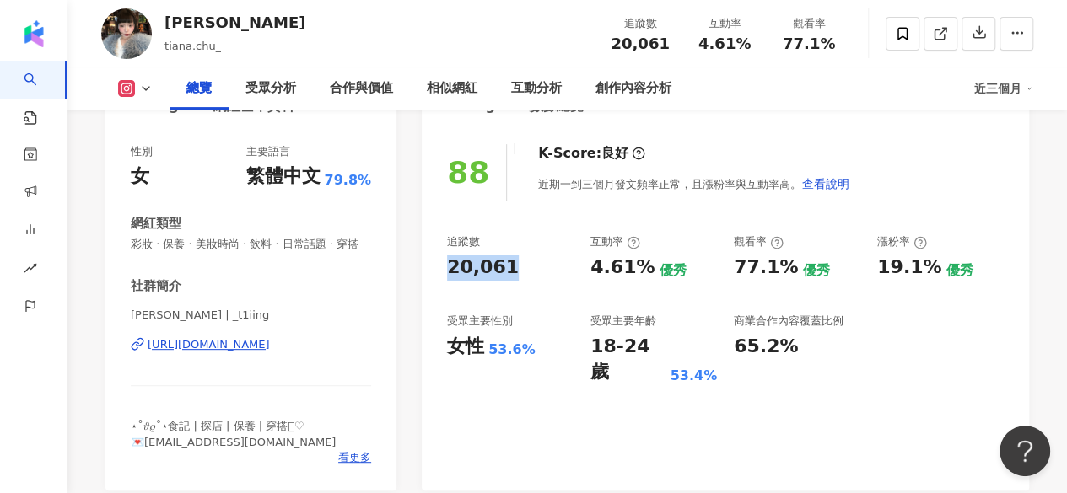
click at [438, 270] on div "88 K-Score : 良好 近期一到三個月發文頻率正常，且漲粉率與互動率高。 查看說明 追蹤數 20,061 互動率 4.61% 優秀 觀看率 77.1%…" at bounding box center [725, 308] width 607 height 363
copy div "20,061"
drag, startPoint x: 588, startPoint y: 269, endPoint x: 645, endPoint y: 268, distance: 57.3
click at [645, 268] on div "追蹤數 20,061 互動率 4.61% 優秀 觀看率 77.1% 優秀 漲粉率 19.1% 優秀 受眾主要性別 女性 53.6% 受眾主要年齡 18-24 …" at bounding box center [725, 309] width 556 height 151
copy div "4.61%"
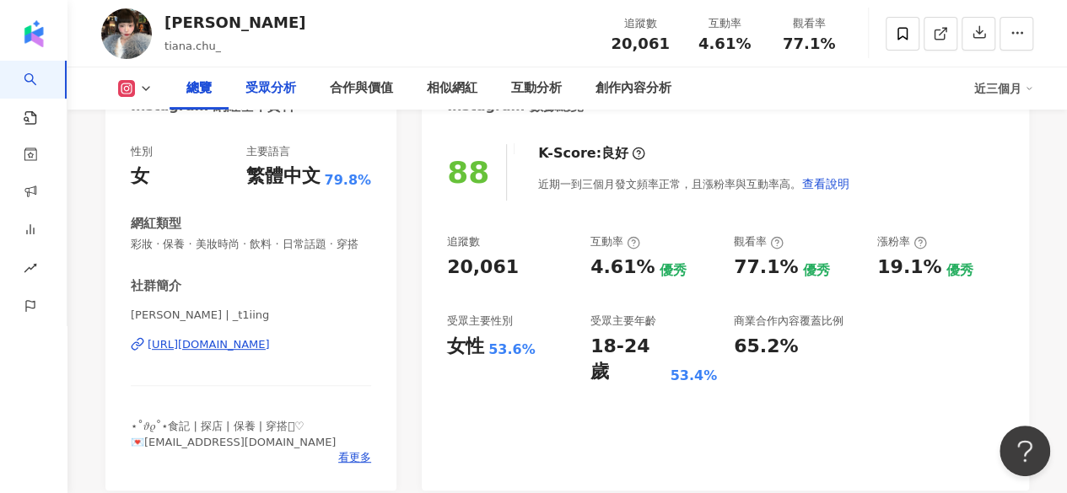
click at [256, 89] on div "受眾分析" at bounding box center [270, 88] width 51 height 20
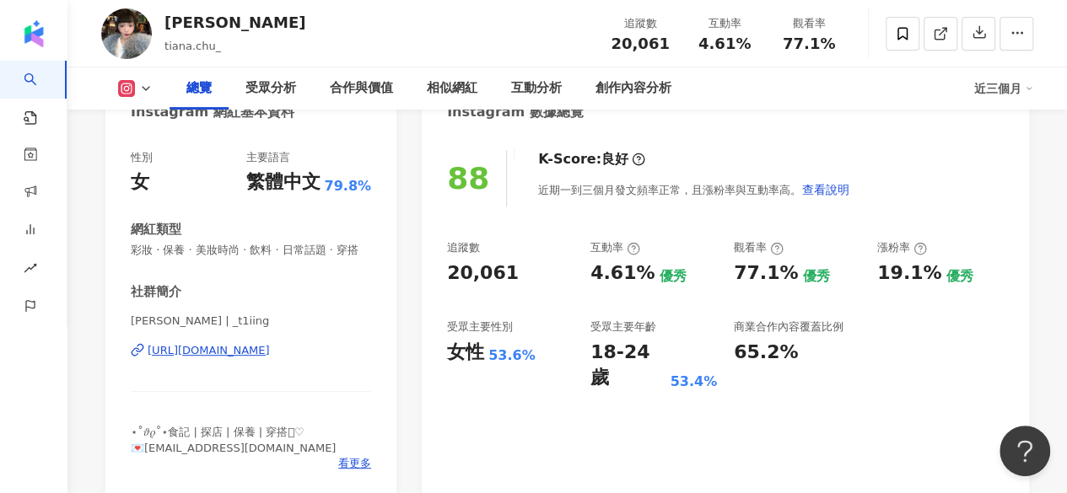
scroll to position [298, 0]
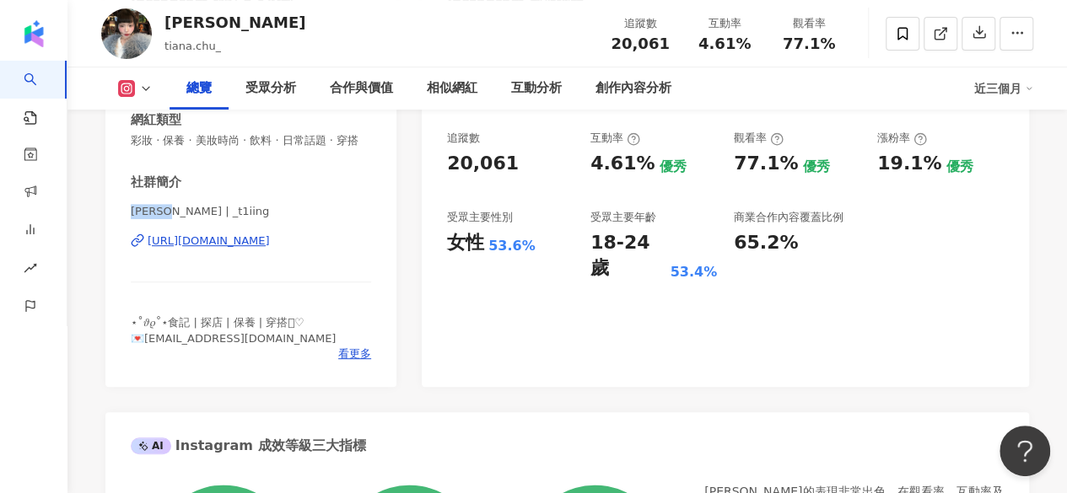
drag, startPoint x: 172, startPoint y: 215, endPoint x: 132, endPoint y: 212, distance: 39.7
click at [132, 212] on span "[PERSON_NAME] | _t1iing" at bounding box center [251, 211] width 240 height 15
copy span "[PERSON_NAME]"
